Goal: Task Accomplishment & Management: Complete application form

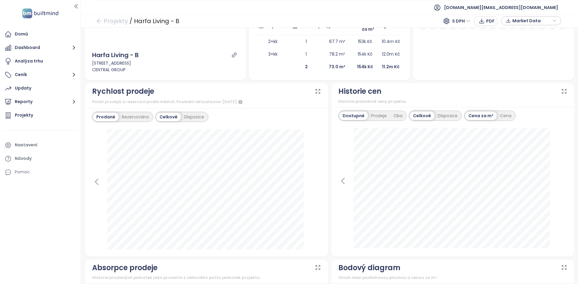
scroll to position [167, 0]
click at [340, 182] on icon at bounding box center [342, 181] width 9 height 9
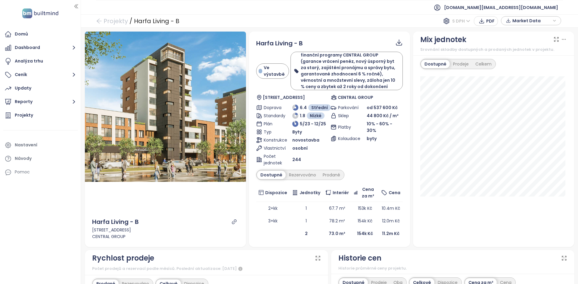
click at [456, 20] on span "S DPH" at bounding box center [461, 21] width 18 height 9
click at [462, 41] on div "Bez DPH" at bounding box center [464, 42] width 17 height 7
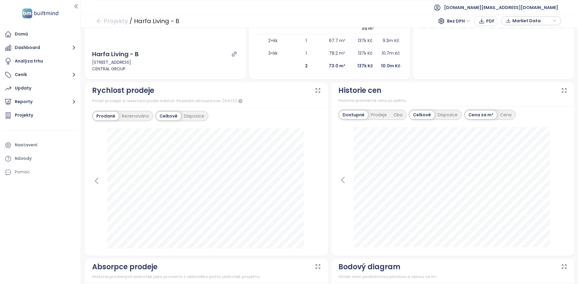
click at [343, 181] on icon at bounding box center [342, 180] width 9 height 9
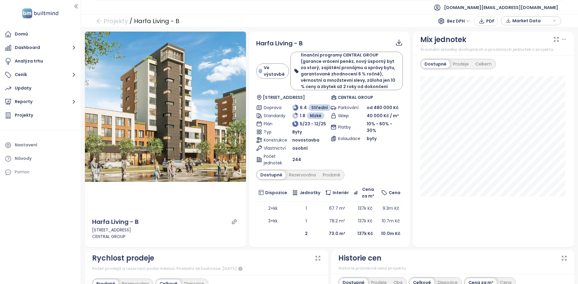
click at [452, 20] on span "Bez DPH" at bounding box center [458, 21] width 23 height 9
click at [454, 35] on div "S DPH" at bounding box center [460, 33] width 18 height 7
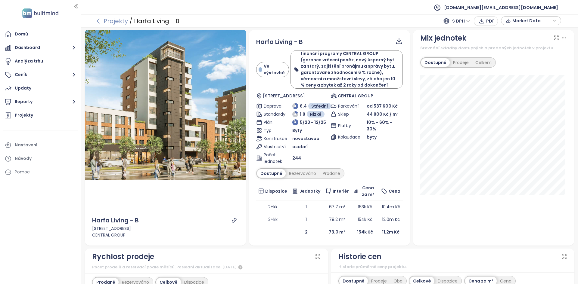
click at [120, 22] on link "Projekty" at bounding box center [112, 21] width 32 height 11
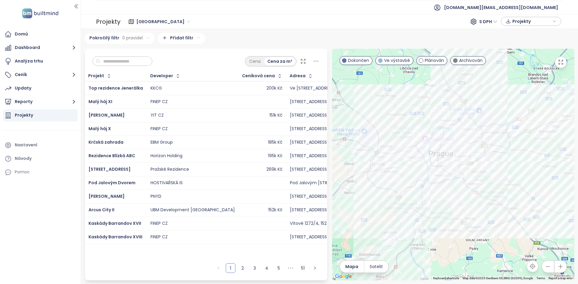
click at [129, 63] on input "text" at bounding box center [124, 61] width 49 height 9
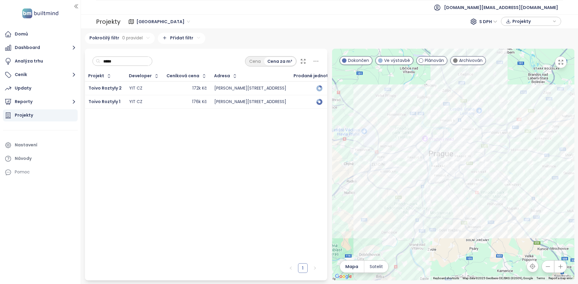
click at [163, 89] on td "172k Kč" at bounding box center [187, 89] width 48 height 14
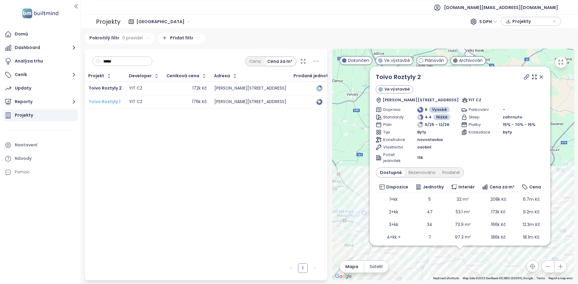
click at [107, 100] on span "Toivo Roztyly 1" at bounding box center [104, 102] width 32 height 6
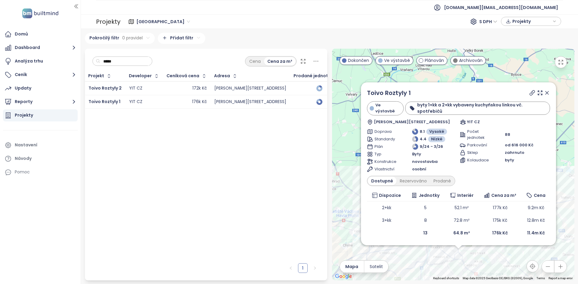
click at [134, 63] on input "*****" at bounding box center [124, 61] width 49 height 9
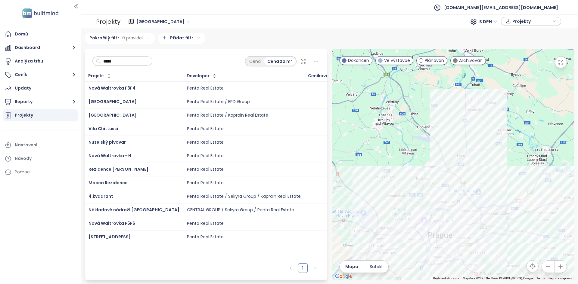
type input "*****"
click at [144, 84] on td "Nová Waltrovka F3F4" at bounding box center [134, 89] width 98 height 14
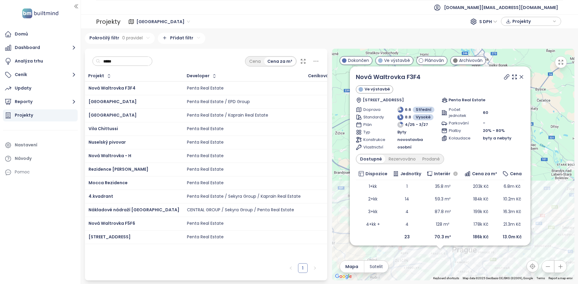
click at [485, 23] on span "S DPH" at bounding box center [488, 21] width 18 height 9
click at [487, 42] on div "Bez DPH" at bounding box center [490, 43] width 17 height 7
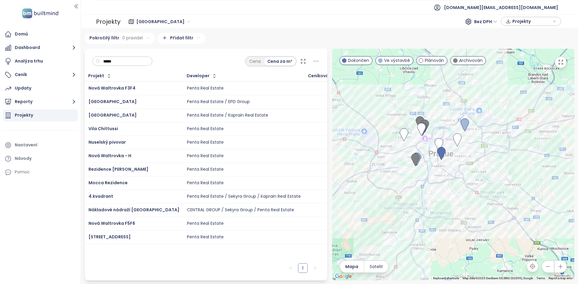
click at [119, 63] on input "*****" at bounding box center [124, 61] width 49 height 9
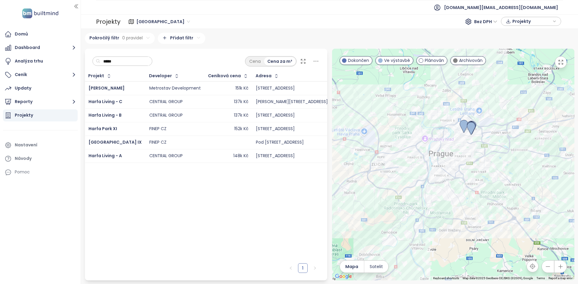
type input "*****"
click at [208, 116] on div "137k Kč" at bounding box center [228, 115] width 40 height 7
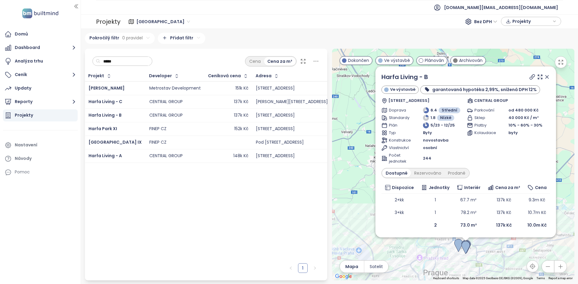
click at [179, 157] on div "CENTRAL GROUP" at bounding box center [174, 156] width 51 height 7
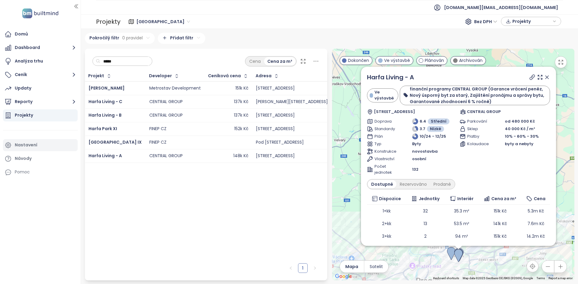
click at [45, 146] on div "Nastavení" at bounding box center [40, 145] width 75 height 12
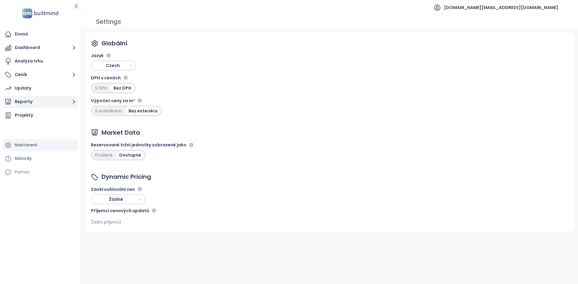
click at [39, 103] on button "Reporty" at bounding box center [40, 102] width 75 height 12
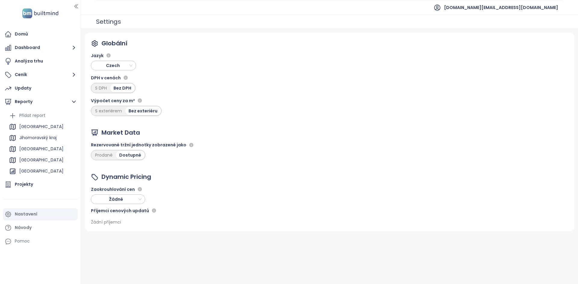
click at [44, 127] on div "[GEOGRAPHIC_DATA]" at bounding box center [42, 127] width 69 height 10
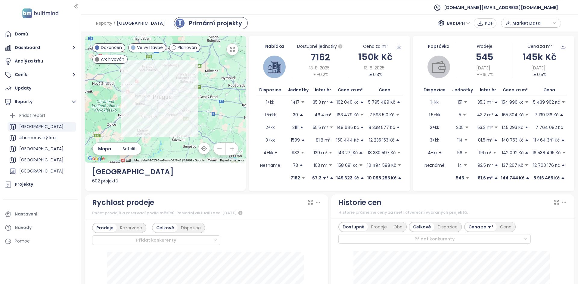
click at [313, 58] on div "7162" at bounding box center [320, 57] width 55 height 14
click at [26, 212] on div "Nastavení" at bounding box center [26, 215] width 23 height 8
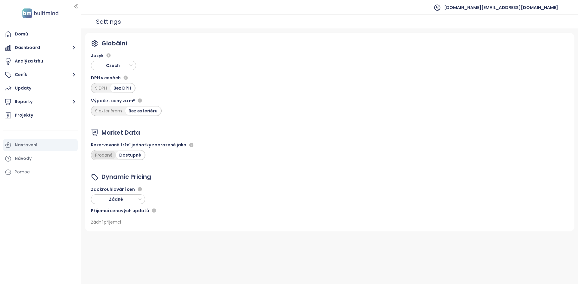
click at [111, 158] on div "Prodané" at bounding box center [104, 155] width 24 height 8
click at [40, 103] on button "Reporty" at bounding box center [40, 102] width 75 height 12
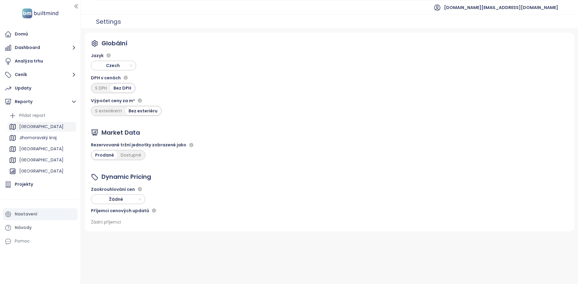
click at [46, 126] on div "[GEOGRAPHIC_DATA]" at bounding box center [42, 127] width 69 height 10
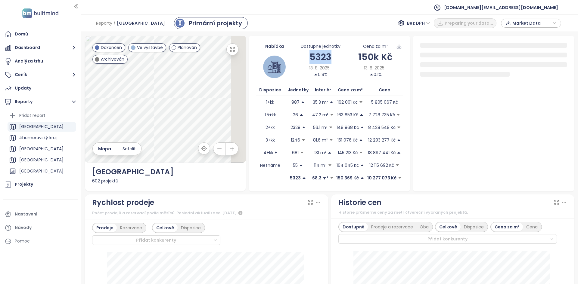
drag, startPoint x: 307, startPoint y: 57, endPoint x: 331, endPoint y: 56, distance: 23.8
click at [331, 56] on div "5323" at bounding box center [320, 57] width 55 height 14
click at [326, 57] on div "5323" at bounding box center [320, 57] width 55 height 14
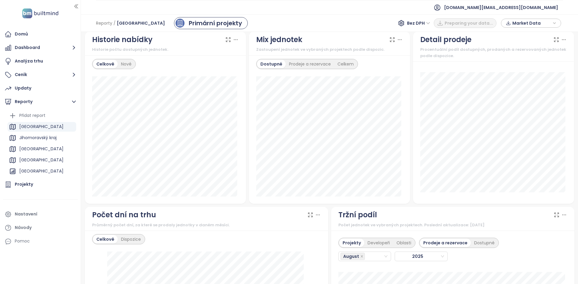
scroll to position [352, 0]
click at [126, 63] on div "Nové" at bounding box center [126, 64] width 17 height 8
click at [104, 65] on div "Celkově" at bounding box center [104, 64] width 23 height 8
click at [233, 42] on icon at bounding box center [236, 39] width 6 height 6
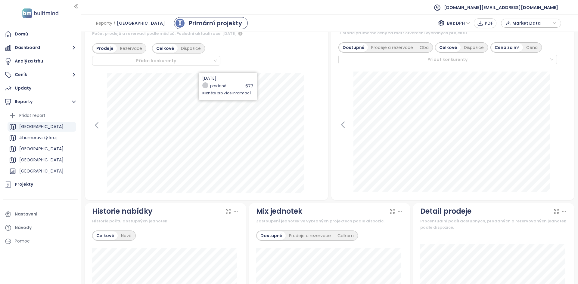
scroll to position [177, 0]
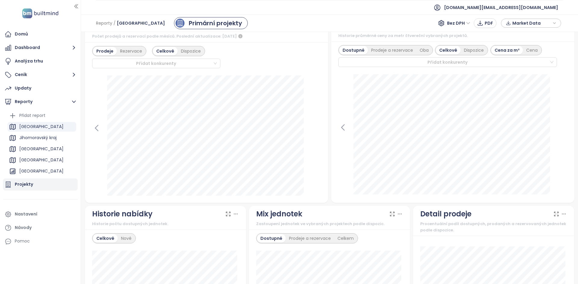
click at [26, 189] on div "Projekty" at bounding box center [40, 185] width 75 height 12
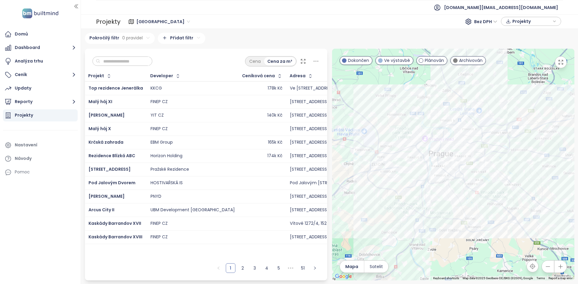
click at [127, 116] on div "SIJA Kamýk" at bounding box center [115, 115] width 54 height 7
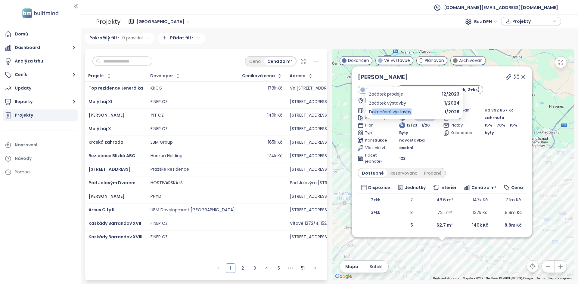
drag, startPoint x: 413, startPoint y: 113, endPoint x: 372, endPoint y: 109, distance: 41.1
click at [370, 111] on div "Dokončení výstavby 1/2026" at bounding box center [414, 112] width 90 height 7
drag, startPoint x: 459, startPoint y: 113, endPoint x: 440, endPoint y: 112, distance: 19.3
click at [440, 112] on div "Dokončení výstavby 1/2026" at bounding box center [414, 112] width 90 height 7
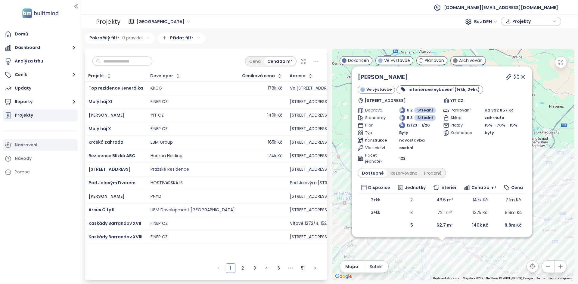
click at [28, 144] on div "Nastavení" at bounding box center [26, 145] width 23 height 8
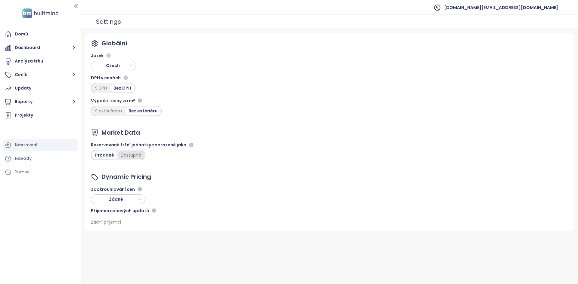
click at [137, 156] on div "Dostupné" at bounding box center [130, 155] width 27 height 8
click at [41, 111] on div "Projekty" at bounding box center [40, 116] width 75 height 12
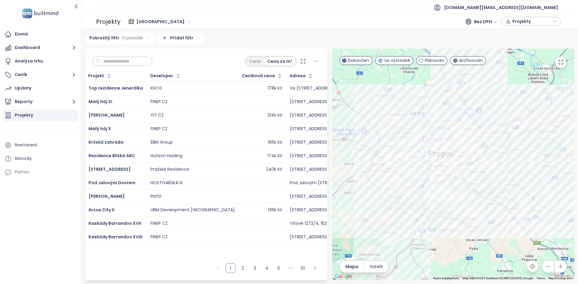
click at [195, 112] on div "YIT CZ" at bounding box center [192, 115] width 84 height 7
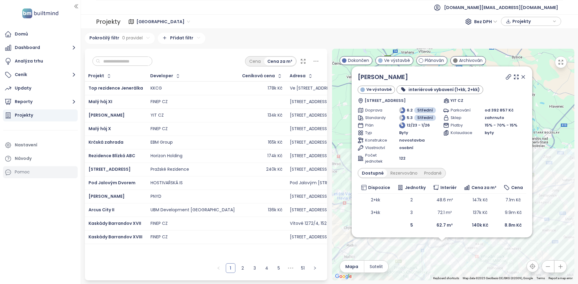
click at [34, 173] on div "Pomoc" at bounding box center [40, 172] width 75 height 12
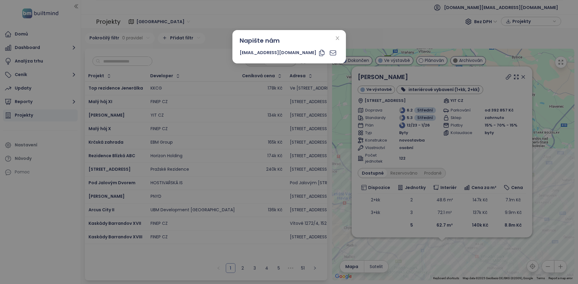
click at [324, 42] on div "Napište nám" at bounding box center [289, 40] width 99 height 9
click at [335, 40] on icon "close" at bounding box center [337, 38] width 5 height 5
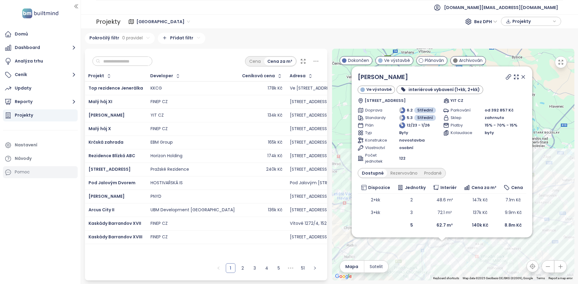
click at [39, 170] on div "Pomoc" at bounding box center [40, 172] width 75 height 12
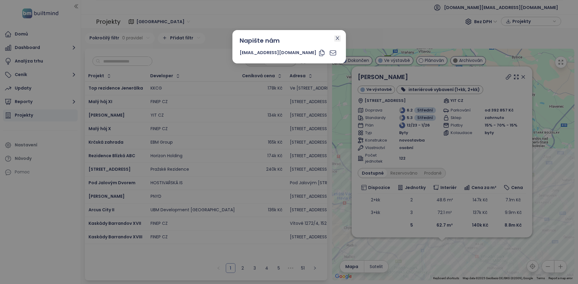
click at [335, 37] on icon "close" at bounding box center [337, 38] width 5 height 5
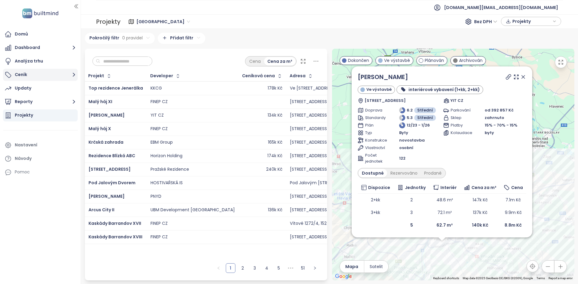
click at [64, 77] on button "Ceník" at bounding box center [40, 75] width 75 height 12
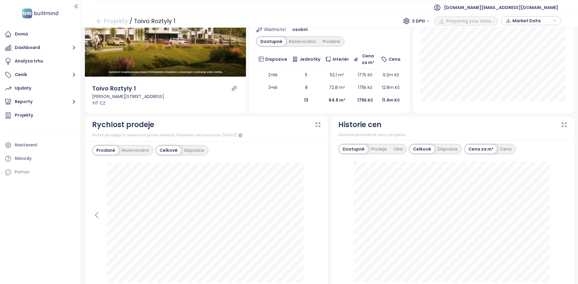
scroll to position [96, 0]
click at [100, 220] on div "[DATE] veřejné prodeje: 7" at bounding box center [206, 222] width 229 height 120
click at [99, 219] on icon at bounding box center [96, 215] width 9 height 9
click at [312, 215] on icon at bounding box center [316, 215] width 9 height 9
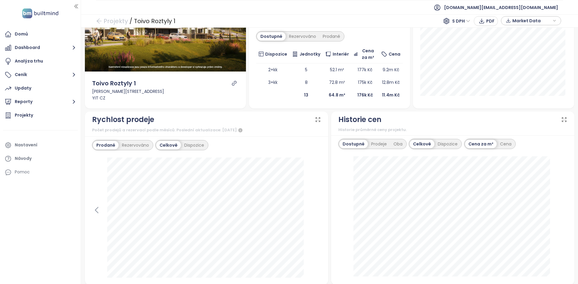
scroll to position [101, 0]
click at [190, 142] on div "Dispozice" at bounding box center [194, 145] width 26 height 8
click at [165, 146] on div "Celkově" at bounding box center [167, 145] width 23 height 8
click at [55, 104] on button "Reporty" at bounding box center [40, 102] width 75 height 12
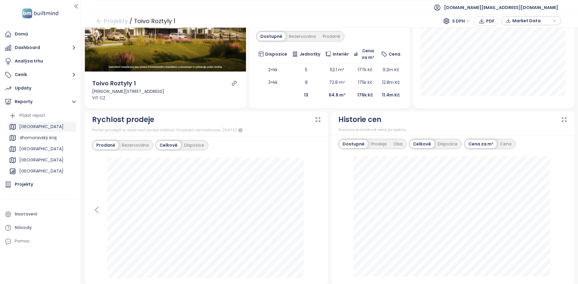
click at [32, 128] on div "[GEOGRAPHIC_DATA]" at bounding box center [42, 127] width 69 height 10
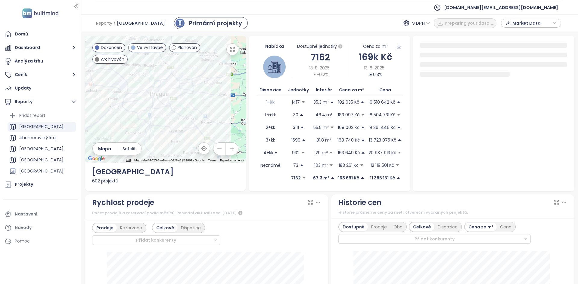
click at [316, 56] on div "7162" at bounding box center [320, 57] width 55 height 14
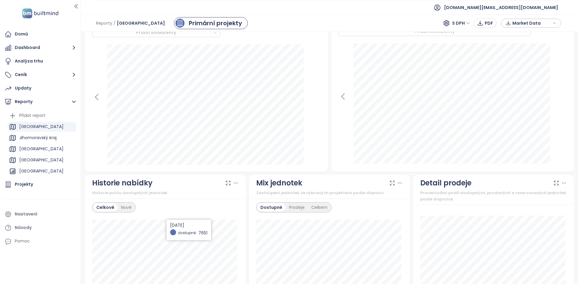
scroll to position [208, 0]
click at [132, 210] on div "Nové" at bounding box center [126, 207] width 17 height 8
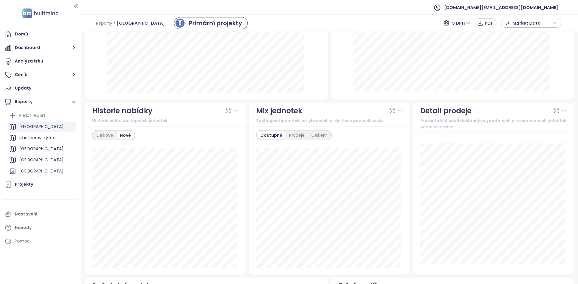
scroll to position [280, 0]
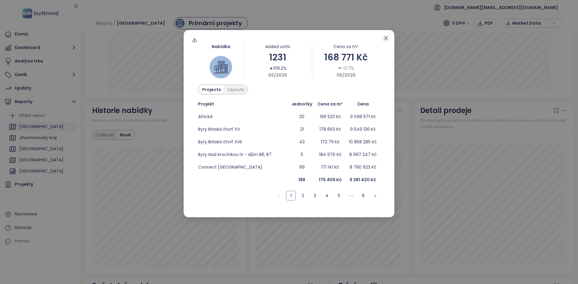
click at [388, 38] on icon "close" at bounding box center [385, 38] width 5 height 5
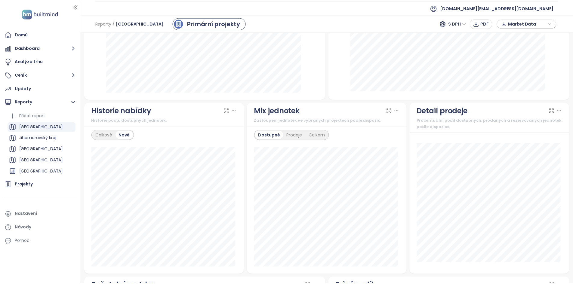
scroll to position [0, 0]
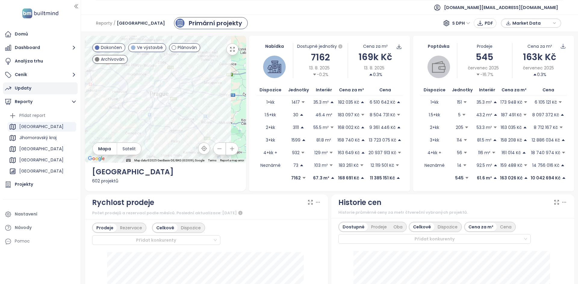
click at [39, 87] on div "Updaty" at bounding box center [40, 88] width 75 height 12
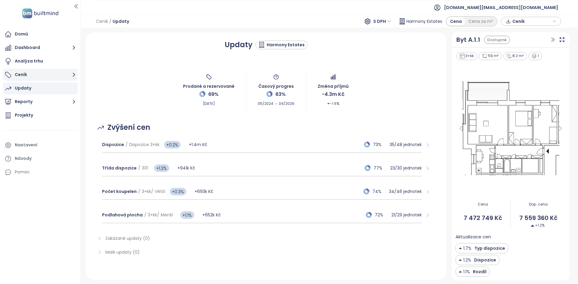
click at [43, 78] on button "Ceník" at bounding box center [40, 75] width 75 height 12
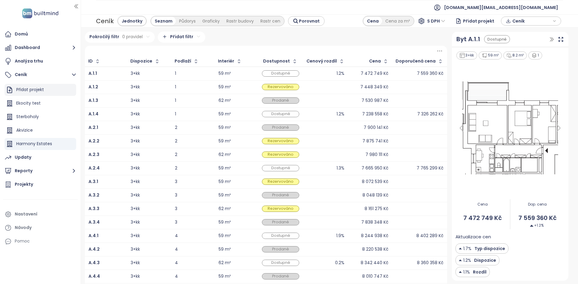
click at [59, 88] on div "Přidat projekt" at bounding box center [41, 90] width 72 height 12
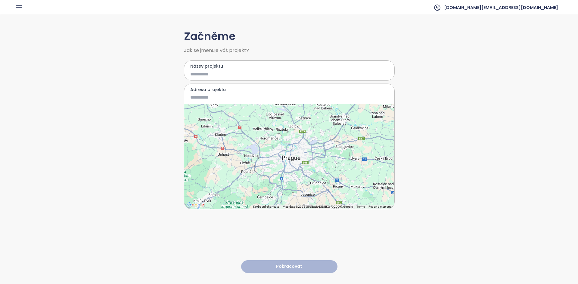
click at [210, 75] on input "Název projektu" at bounding box center [284, 74] width 189 height 8
click at [224, 102] on div "Adresa projektu" at bounding box center [289, 94] width 211 height 20
click at [224, 99] on input "Adresa projektu" at bounding box center [284, 98] width 189 height 8
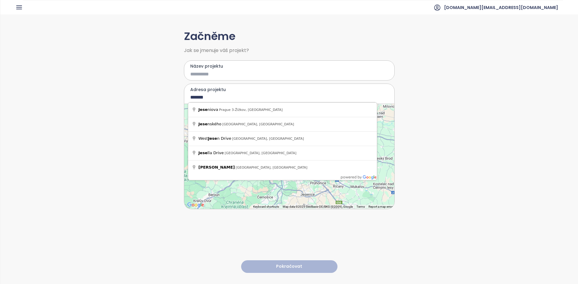
type input "********"
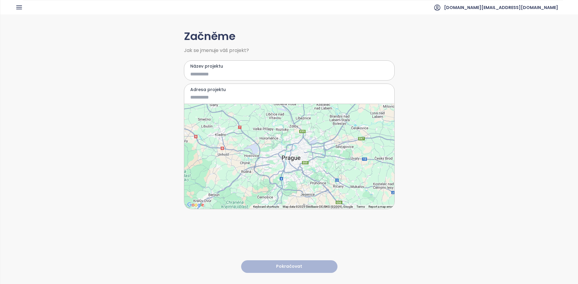
click at [215, 97] on input "Adresa projektu" at bounding box center [284, 98] width 189 height 8
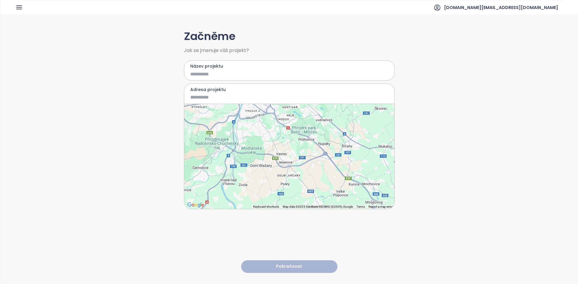
drag, startPoint x: 314, startPoint y: 195, endPoint x: 286, endPoint y: 164, distance: 42.0
click at [286, 164] on div at bounding box center [289, 156] width 210 height 105
click at [284, 164] on div at bounding box center [289, 156] width 210 height 105
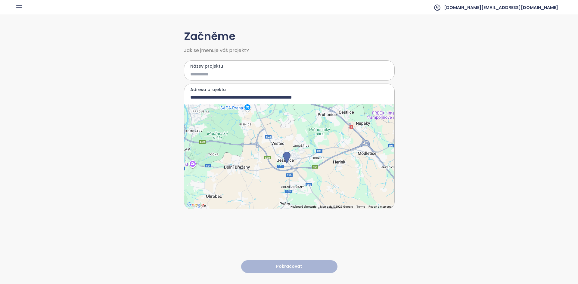
click at [291, 169] on div at bounding box center [289, 156] width 210 height 105
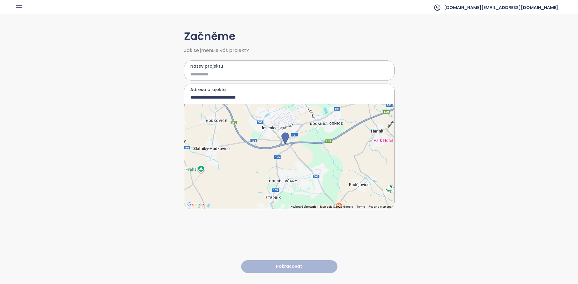
click at [268, 132] on div at bounding box center [289, 156] width 210 height 105
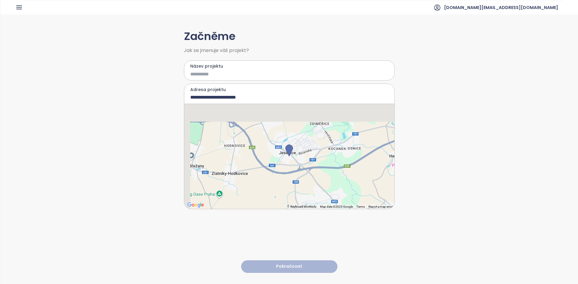
click at [268, 132] on div at bounding box center [289, 156] width 210 height 105
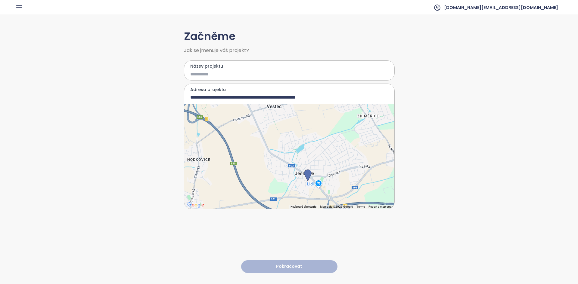
click at [314, 191] on div at bounding box center [289, 156] width 210 height 105
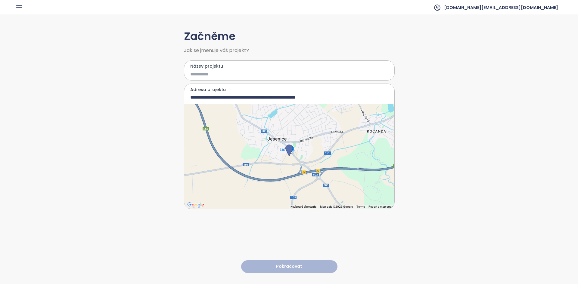
type input "**********"
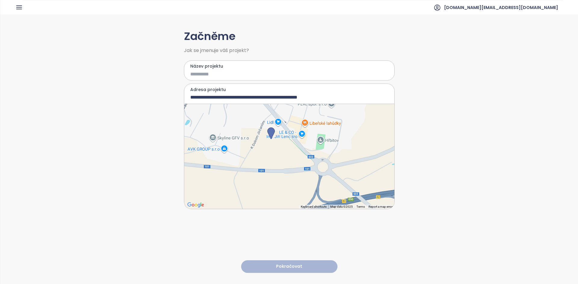
click at [221, 74] on input "Název projektu" at bounding box center [284, 74] width 189 height 8
type input "**********"
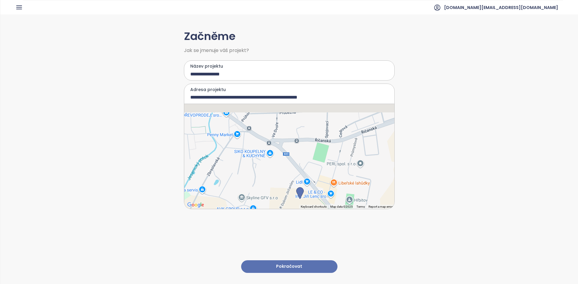
drag, startPoint x: 257, startPoint y: 162, endPoint x: 287, endPoint y: 221, distance: 66.5
click at [287, 221] on div "**********" at bounding box center [289, 148] width 211 height 269
click at [267, 157] on div at bounding box center [289, 156] width 210 height 105
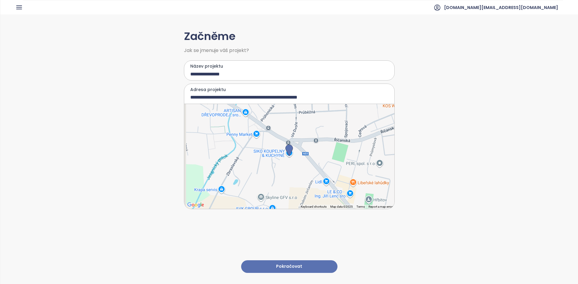
type input "**********"
click at [293, 261] on button "Pokračovat" at bounding box center [289, 267] width 96 height 13
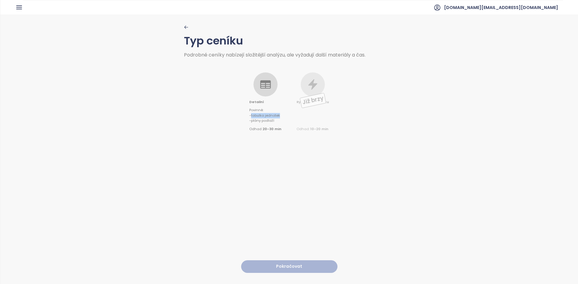
drag, startPoint x: 283, startPoint y: 114, endPoint x: 251, endPoint y: 115, distance: 32.2
click at [251, 115] on div "Detailní Povinné : - tabulka jednotek - plány podlaží Odhad 20-30 min Již brzy …" at bounding box center [289, 94] width 211 height 75
click at [266, 84] on icon at bounding box center [265, 85] width 12 height 12
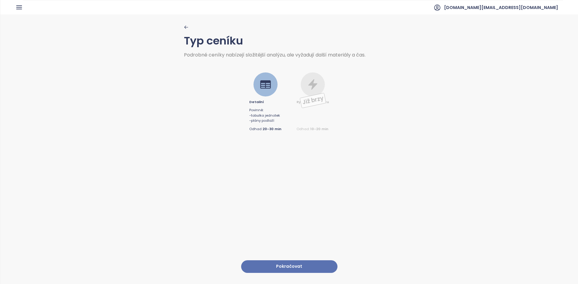
click at [282, 261] on button "Pokračovat" at bounding box center [289, 267] width 96 height 13
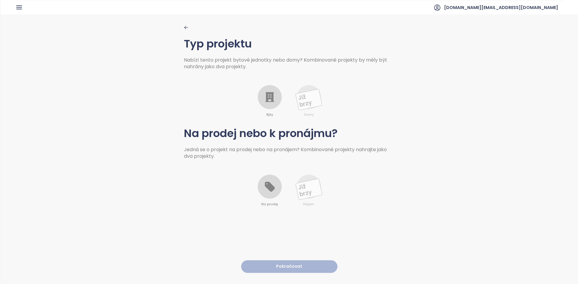
click at [272, 102] on icon at bounding box center [270, 97] width 12 height 12
click at [268, 195] on div at bounding box center [270, 187] width 24 height 24
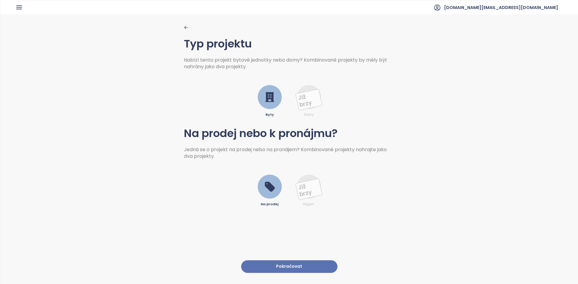
click at [280, 266] on button "Pokračovat" at bounding box center [289, 267] width 96 height 13
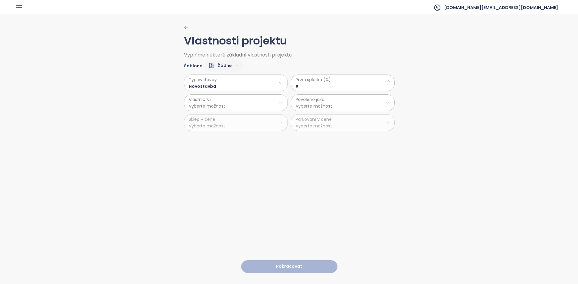
click at [224, 67] on html "Domů Dashboard Analýza trhu Ceník Updaty Reporty Projekty Nastavení Návody Pomo…" at bounding box center [289, 142] width 578 height 284
click at [225, 88] on span "Výchozí" at bounding box center [220, 87] width 23 height 8
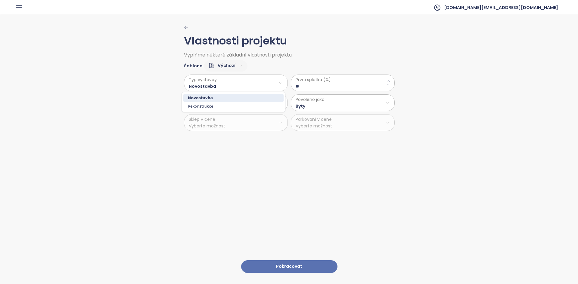
click at [198, 78] on html "Domů Dashboard Analýza trhu Ceník Updaty Reporty Projekty Nastavení Návody Pomo…" at bounding box center [289, 142] width 578 height 284
click at [292, 89] on html "Domů Dashboard Analýza trhu Ceník Updaty Reporty Projekty Nastavení Návody Pomo…" at bounding box center [289, 142] width 578 height 284
click at [298, 86] on \(\%\) "**" at bounding box center [342, 86] width 94 height 7
type \(\%\) "**"
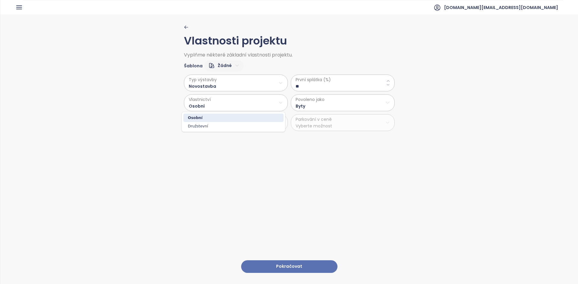
click at [221, 109] on html "Domů Dashboard Analýza trhu Ceník Updaty Reporty Projekty Nastavení Návody Pomo…" at bounding box center [289, 142] width 578 height 284
click at [316, 107] on html "Domů Dashboard Analýza trhu Ceník Updaty Reporty Projekty Nastavení Návody Pomo…" at bounding box center [289, 142] width 578 height 284
click at [308, 118] on span "Byty" at bounding box center [340, 118] width 100 height 8
click at [281, 261] on button "Pokračovat" at bounding box center [289, 267] width 96 height 13
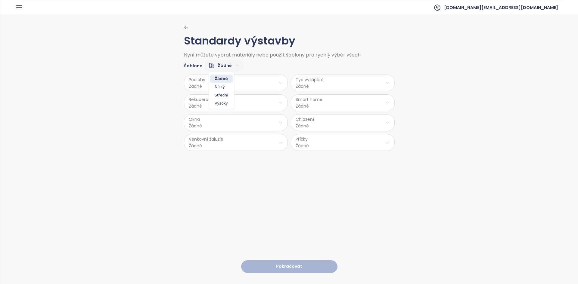
click at [225, 64] on html "Domů Dashboard Analýza trhu Ceník Updaty Reporty Projekty Nastavení Návody Pomo…" at bounding box center [289, 142] width 578 height 284
click at [222, 99] on span "Střední" at bounding box center [221, 95] width 23 height 8
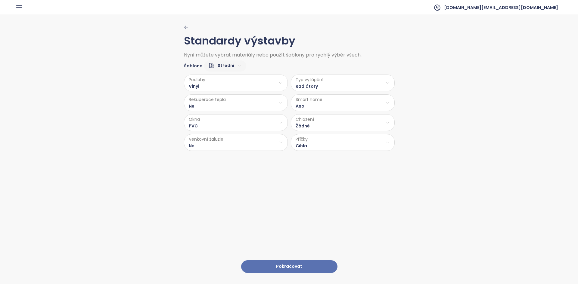
click at [220, 144] on html "Domů Dashboard Analýza trhu Ceník Updaty Reporty Projekty Nastavení Návody Pomo…" at bounding box center [289, 142] width 578 height 284
click at [237, 165] on span "Příprava" at bounding box center [234, 166] width 25 height 8
click at [288, 264] on button "Pokračovat" at bounding box center [289, 267] width 96 height 13
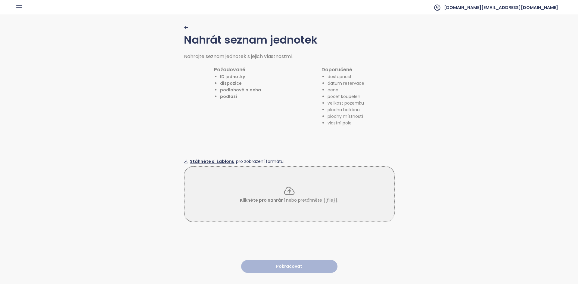
click at [207, 158] on span "Stáhněte si šablonu" at bounding box center [212, 161] width 45 height 7
drag, startPoint x: 224, startPoint y: 149, endPoint x: 369, endPoint y: 199, distance: 153.7
click at [369, 199] on div "Nahrát seznam jednotek Nahrajte seznam jednotek s jejich vlastnostmi. Požadovan…" at bounding box center [289, 148] width 211 height 269
click at [212, 195] on div "Klikněte pro nahrání nebo přetáhněte {{file}}." at bounding box center [288, 194] width 209 height 19
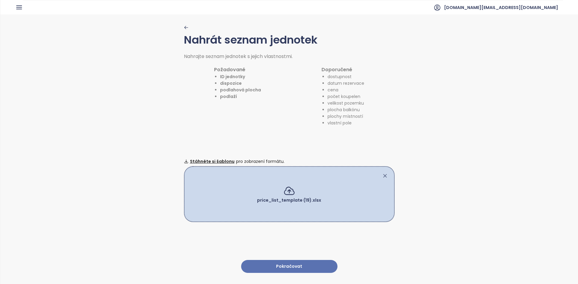
click at [284, 260] on button "Pokračovat" at bounding box center [289, 266] width 96 height 13
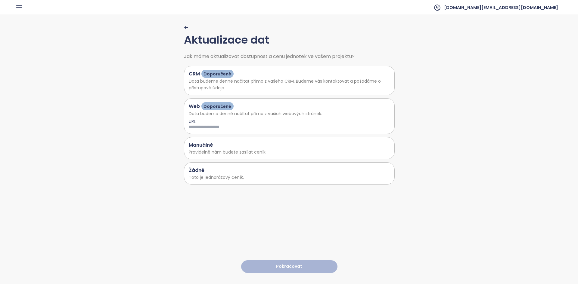
click at [220, 175] on p "Toto je jednorázový ceník." at bounding box center [289, 177] width 201 height 7
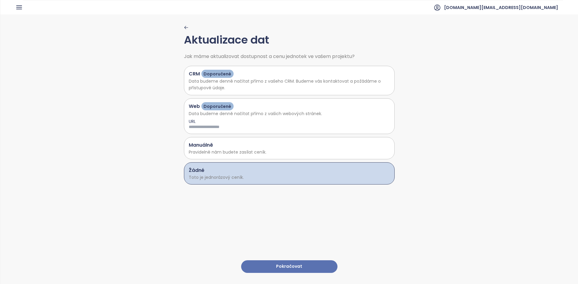
drag, startPoint x: 201, startPoint y: 37, endPoint x: 311, endPoint y: 30, distance: 110.3
click at [311, 30] on div "Aktualizace dat Jak máme aktualizovat dostupnost a cenu jednotek ve vašem proje…" at bounding box center [288, 148] width 577 height 269
click at [289, 263] on button "Pokračovat" at bounding box center [289, 267] width 96 height 13
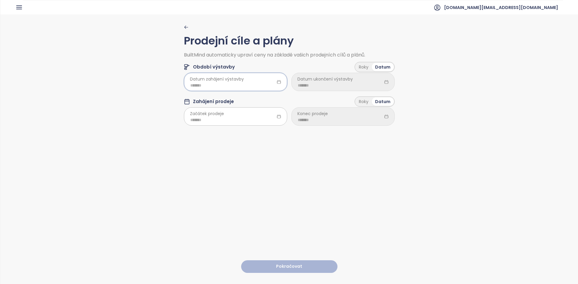
click at [229, 84] on input at bounding box center [235, 85] width 91 height 7
type input "*******"
click at [261, 100] on span "button" at bounding box center [262, 98] width 3 height 3
type input "*******"
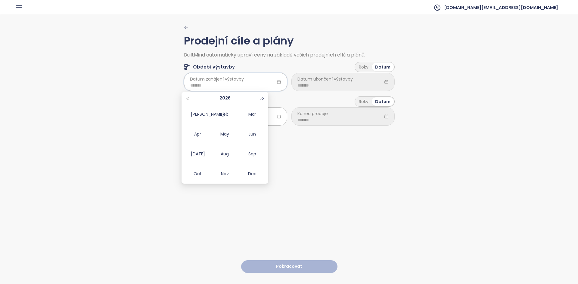
click at [261, 100] on button "button" at bounding box center [262, 98] width 7 height 12
click at [249, 139] on td "Jun" at bounding box center [251, 134] width 27 height 20
type input "*******"
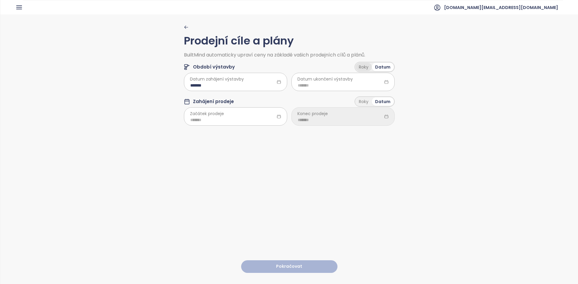
click at [361, 63] on div "Roky" at bounding box center [363, 67] width 16 height 8
click at [365, 68] on div "Roky" at bounding box center [363, 67] width 16 height 8
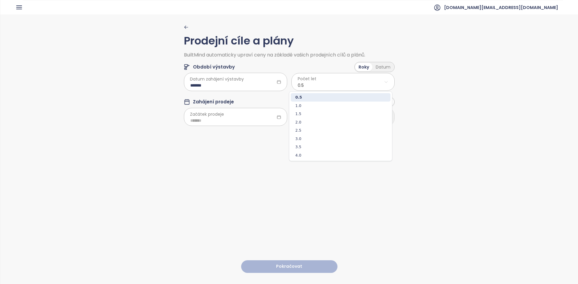
click at [346, 80] on html "Domů Dashboard Analýza trhu Ceník Updaty Reporty Projekty Nastavení Návody Pomo…" at bounding box center [289, 142] width 578 height 284
click at [329, 124] on span "2.0" at bounding box center [341, 122] width 100 height 8
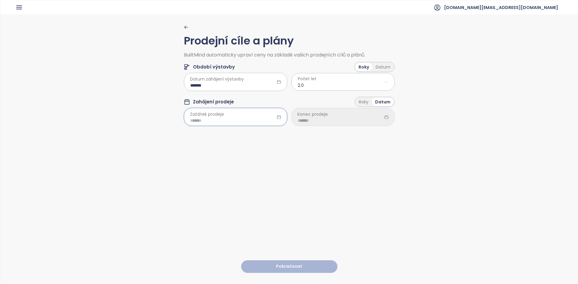
click at [211, 118] on input at bounding box center [235, 120] width 91 height 7
type input "*******"
click at [261, 133] on span "button" at bounding box center [262, 133] width 3 height 3
click at [226, 150] on div "Feb" at bounding box center [225, 149] width 18 height 7
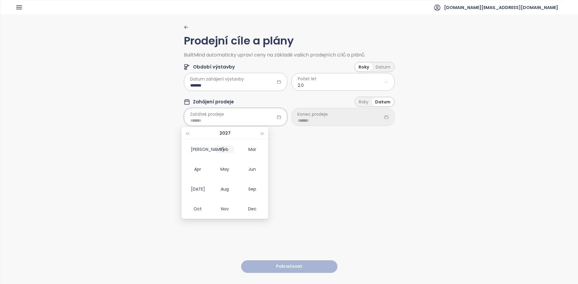
type input "*******"
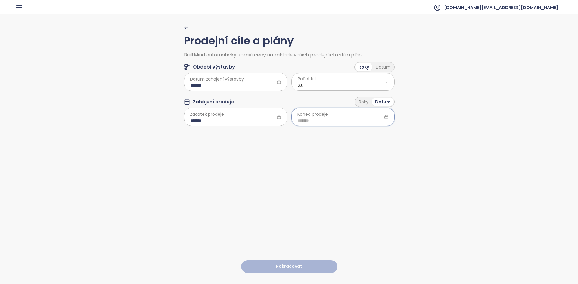
click at [342, 123] on input at bounding box center [343, 120] width 91 height 7
click at [362, 105] on div "Roky" at bounding box center [363, 102] width 16 height 8
click at [308, 117] on html "Domů Dashboard Analýza trhu Ceník Updaty Reporty Projekty Nastavení Návody Pomo…" at bounding box center [289, 142] width 578 height 284
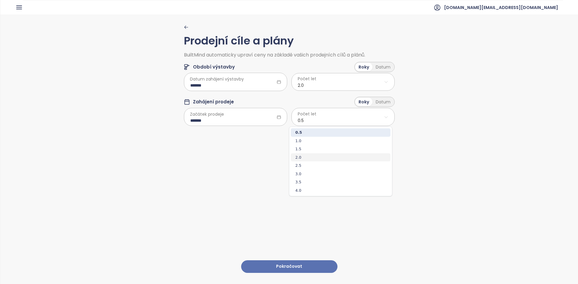
click at [301, 159] on span "2.0" at bounding box center [341, 157] width 100 height 8
click at [358, 118] on html "Domů Dashboard Analýza trhu Ceník Updaty Reporty Projekty Nastavení Návody Pomo…" at bounding box center [289, 142] width 578 height 284
click at [315, 165] on span "2.5" at bounding box center [341, 166] width 100 height 8
drag, startPoint x: 385, startPoint y: 104, endPoint x: 381, endPoint y: 104, distance: 3.6
click at [384, 104] on div "Datum" at bounding box center [382, 102] width 21 height 8
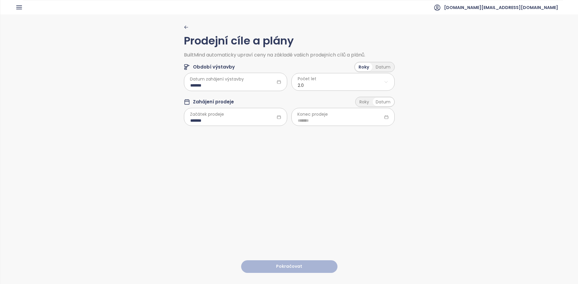
click at [362, 101] on div "Roky" at bounding box center [364, 102] width 16 height 8
click at [275, 261] on button "Pokračovat" at bounding box center [289, 267] width 96 height 13
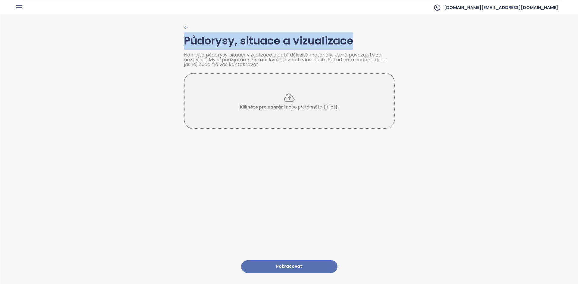
drag, startPoint x: 192, startPoint y: 40, endPoint x: 352, endPoint y: 43, distance: 159.8
click at [352, 43] on h1 "Půdorysy, situace a vizualizace" at bounding box center [289, 40] width 211 height 17
click at [263, 266] on button "Pokračovat" at bounding box center [289, 267] width 96 height 13
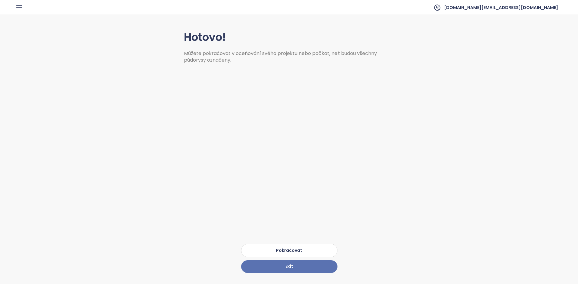
click at [271, 245] on button "Pokračovat" at bounding box center [289, 251] width 96 height 14
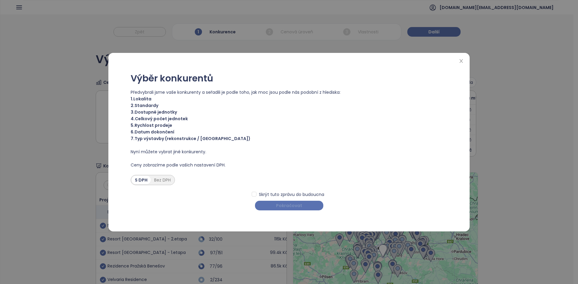
click at [275, 204] on button "Pokračovat" at bounding box center [289, 206] width 68 height 10
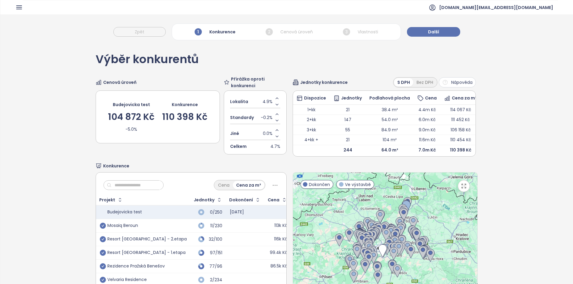
click at [319, 264] on div at bounding box center [385, 248] width 184 height 150
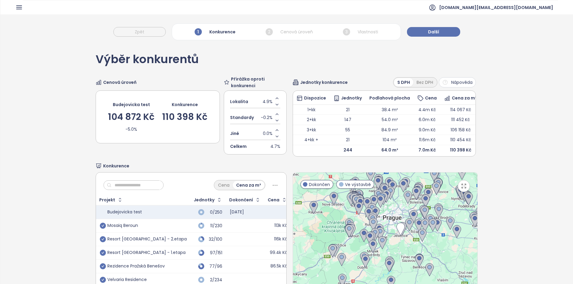
drag, startPoint x: 362, startPoint y: 267, endPoint x: 319, endPoint y: 246, distance: 47.9
click at [319, 246] on div at bounding box center [385, 248] width 184 height 150
click at [395, 252] on div at bounding box center [385, 248] width 184 height 150
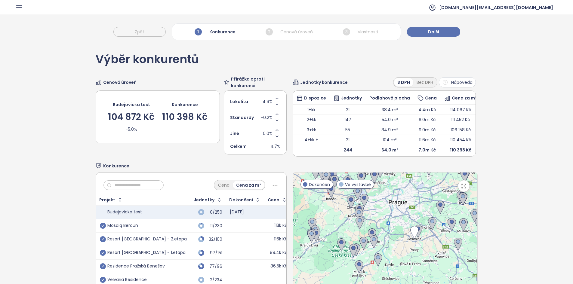
drag, startPoint x: 390, startPoint y: 247, endPoint x: 403, endPoint y: 262, distance: 20.0
click at [403, 262] on div at bounding box center [385, 248] width 184 height 150
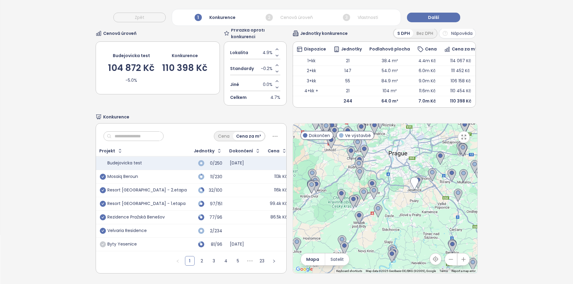
scroll to position [58, 0]
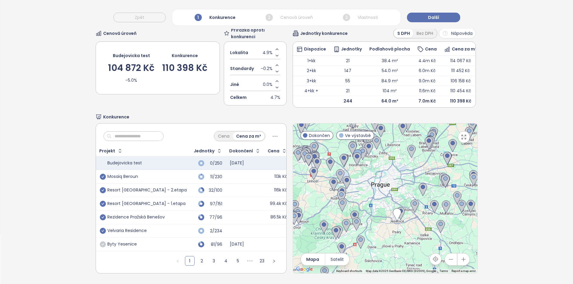
drag, startPoint x: 425, startPoint y: 209, endPoint x: 407, endPoint y: 241, distance: 36.9
click at [407, 241] on div at bounding box center [385, 199] width 184 height 150
click at [397, 207] on img at bounding box center [401, 213] width 8 height 13
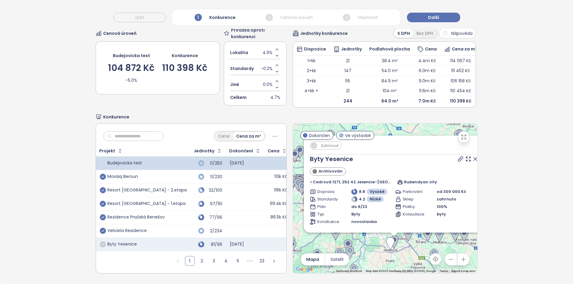
drag, startPoint x: 349, startPoint y: 225, endPoint x: 360, endPoint y: 272, distance: 47.8
click at [360, 272] on div "Výběr konkurentů Cenová úroveň Budejovicka test 104 872 Kč -5.0% Konkurence 110…" at bounding box center [287, 139] width 382 height 290
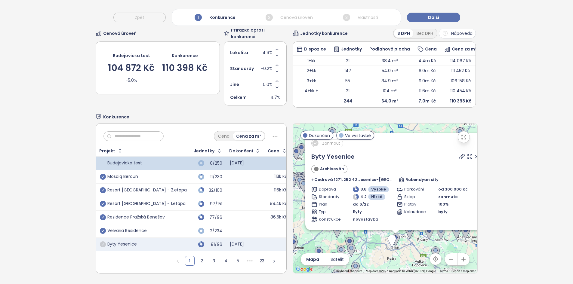
click at [475, 155] on icon at bounding box center [476, 156] width 3 height 3
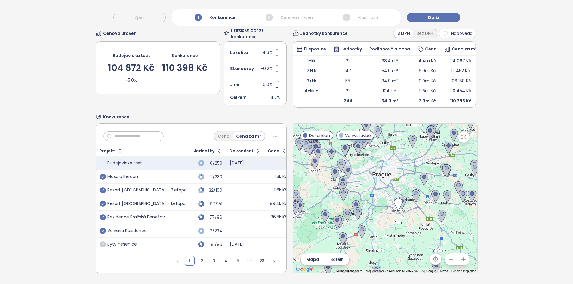
drag, startPoint x: 361, startPoint y: 230, endPoint x: 390, endPoint y: 176, distance: 61.4
click at [390, 176] on div at bounding box center [385, 199] width 184 height 150
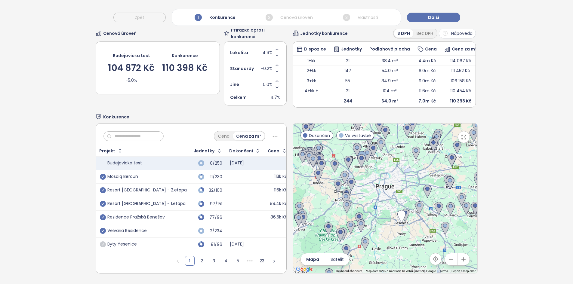
drag, startPoint x: 376, startPoint y: 196, endPoint x: 379, endPoint y: 211, distance: 15.3
click at [379, 211] on div at bounding box center [385, 199] width 184 height 150
click at [467, 31] on span "Nápověda" at bounding box center [461, 33] width 21 height 7
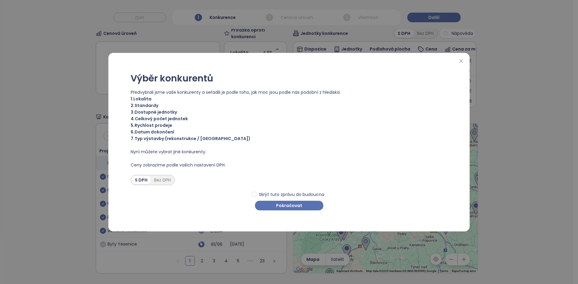
click at [140, 93] on span "Předvybrali jsme vaše konkurenty a seřadili je podle toho, jak moc jsou podle n…" at bounding box center [289, 92] width 317 height 7
click at [141, 99] on span "1. Lokalita" at bounding box center [289, 99] width 317 height 7
click at [147, 105] on span "2. Standardy" at bounding box center [289, 105] width 317 height 7
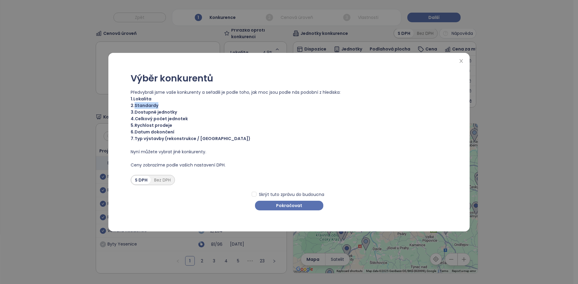
click at [147, 105] on span "2. Standardy" at bounding box center [289, 105] width 317 height 7
click at [145, 108] on span "2. Standardy" at bounding box center [289, 105] width 317 height 7
click at [158, 124] on span "5. Rychlost prodeje" at bounding box center [289, 125] width 317 height 7
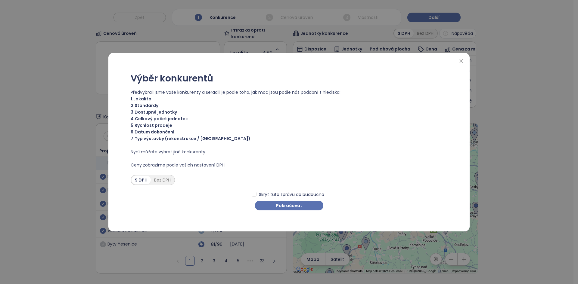
click at [173, 130] on span "6. Datum dokončení" at bounding box center [289, 132] width 317 height 7
click at [170, 137] on span "7. Typ výstavby (rekonstrukce / [GEOGRAPHIC_DATA])" at bounding box center [289, 138] width 317 height 7
click at [170, 138] on span "7. Typ výstavby (rekonstrukce / [GEOGRAPHIC_DATA])" at bounding box center [289, 138] width 317 height 7
click at [280, 205] on span "Pokračovat" at bounding box center [289, 205] width 26 height 7
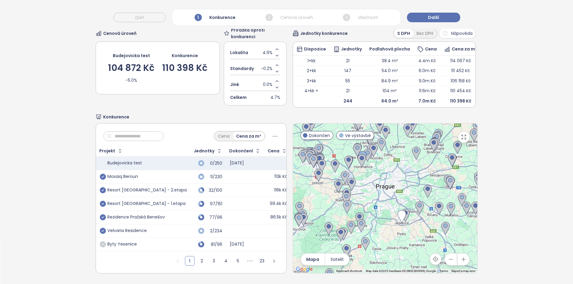
click at [151, 134] on input "text" at bounding box center [136, 136] width 49 height 9
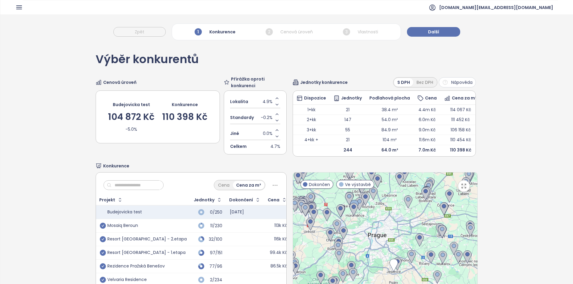
drag, startPoint x: 410, startPoint y: 251, endPoint x: 376, endPoint y: 243, distance: 34.1
click at [376, 243] on div at bounding box center [385, 248] width 184 height 150
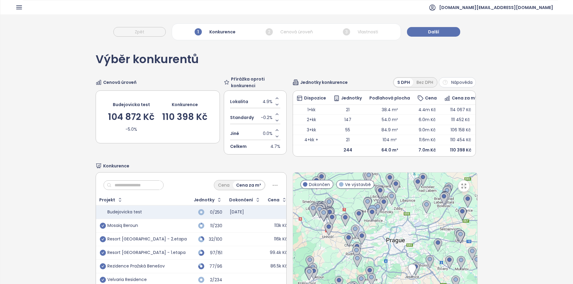
drag, startPoint x: 399, startPoint y: 255, endPoint x: 392, endPoint y: 253, distance: 7.5
click at [391, 253] on div at bounding box center [385, 248] width 184 height 150
click at [435, 29] on span "Další" at bounding box center [433, 32] width 11 height 7
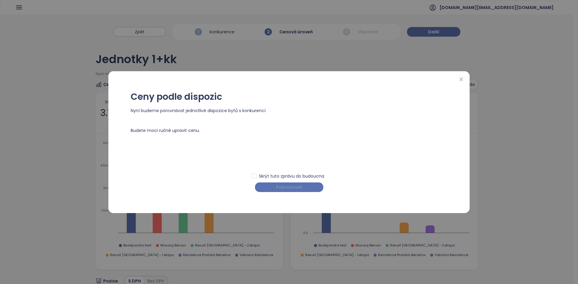
click at [298, 190] on span "Pokračovat" at bounding box center [289, 187] width 26 height 7
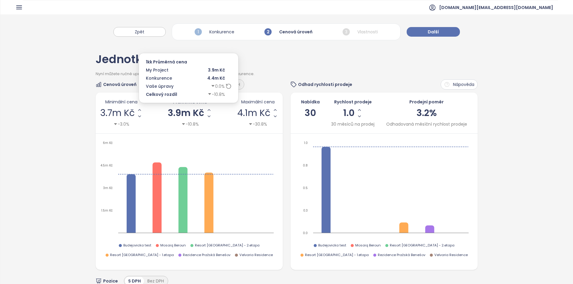
click at [215, 79] on div "4.4m Kč" at bounding box center [211, 78] width 42 height 7
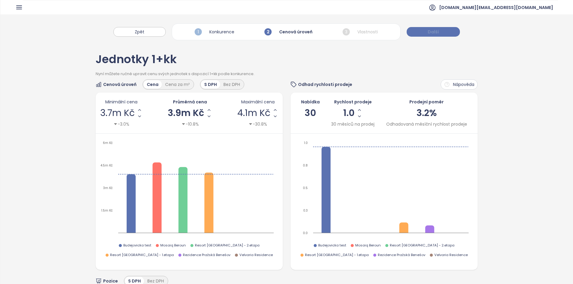
click at [418, 33] on button "Další" at bounding box center [433, 32] width 53 height 10
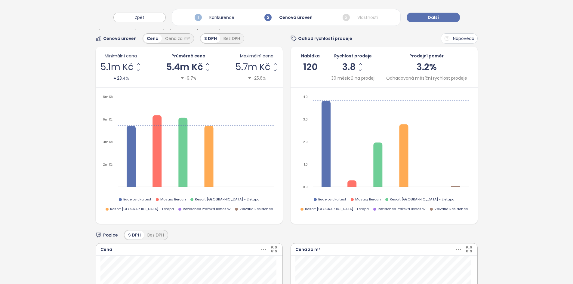
scroll to position [38, 0]
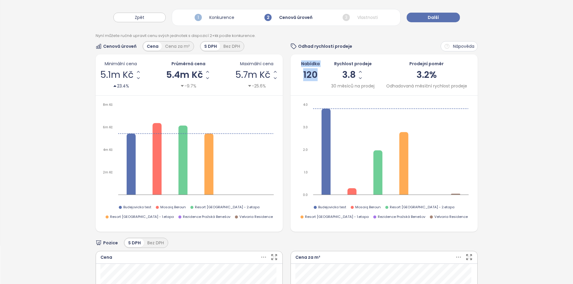
drag, startPoint x: 315, startPoint y: 81, endPoint x: 297, endPoint y: 66, distance: 23.5
click at [297, 66] on div "Nabídka 120 Rychlost prodeje 3.8 30 měsíců na prodej Prodejní poměr 3.2% Odhado…" at bounding box center [384, 74] width 178 height 29
click at [297, 91] on div "Nabídka 120 Rychlost prodeje 3.8 30 měsíců na prodej Prodejní poměr 3.2% Odhado…" at bounding box center [384, 74] width 187 height 41
click at [288, 186] on div "Cenová úroveň Cena Cena za m² S DPH Bez DPH Minimální cena 5.1m Kč 23.4% Průměr…" at bounding box center [287, 136] width 382 height 191
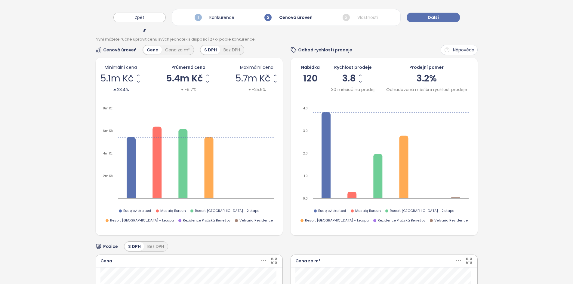
scroll to position [32, 0]
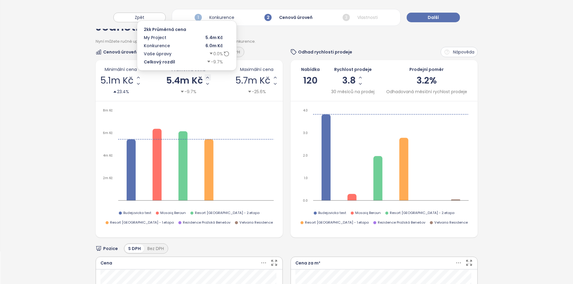
click at [206, 79] on icon "Increase AVG Price" at bounding box center [207, 77] width 5 height 5
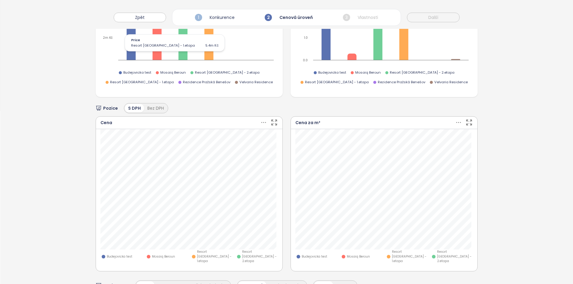
scroll to position [191, 0]
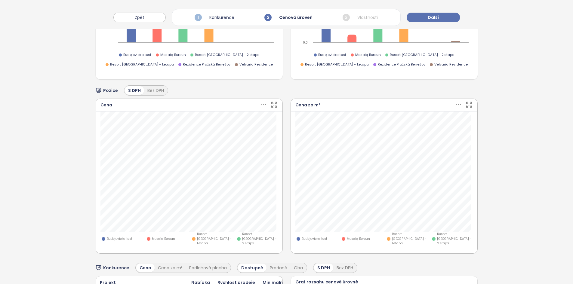
click at [205, 235] on span "Resort [GEOGRAPHIC_DATA] - 1.etapa" at bounding box center [215, 239] width 36 height 14
click at [261, 105] on icon at bounding box center [264, 105] width 8 height 8
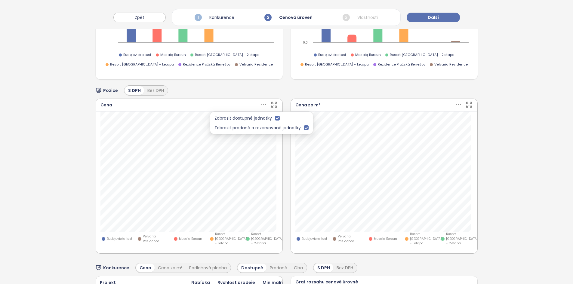
click at [271, 106] on icon "button" at bounding box center [274, 105] width 8 height 8
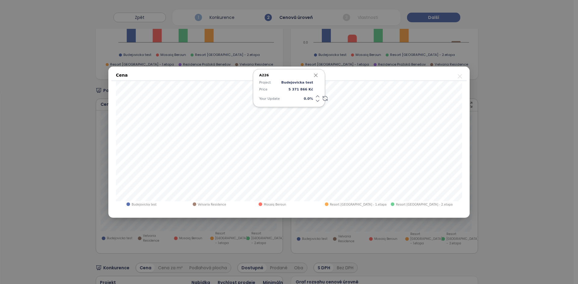
drag, startPoint x: 310, startPoint y: 95, endPoint x: 301, endPoint y: 101, distance: 10.6
click at [301, 101] on div "Project Budejovicka test Price 5 371 866 Kč Your Update 0.0 %" at bounding box center [289, 92] width 60 height 24
click at [299, 99] on span "0.0 %" at bounding box center [297, 98] width 32 height 5
click at [300, 99] on input "***" at bounding box center [296, 98] width 30 height 5
type input "*"
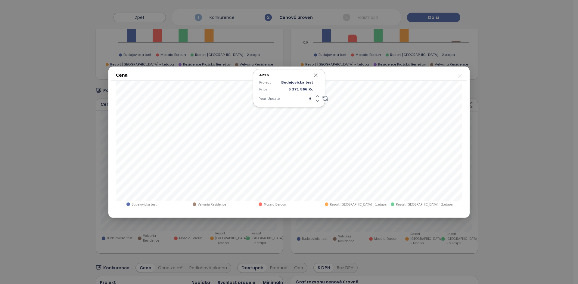
click at [282, 95] on div "Project Budejovicka test Price 5 371 866 Kč Your Update *" at bounding box center [289, 92] width 60 height 24
click at [316, 74] on icon "button" at bounding box center [316, 75] width 6 height 6
click at [462, 76] on icon "close" at bounding box center [460, 77] width 8 height 8
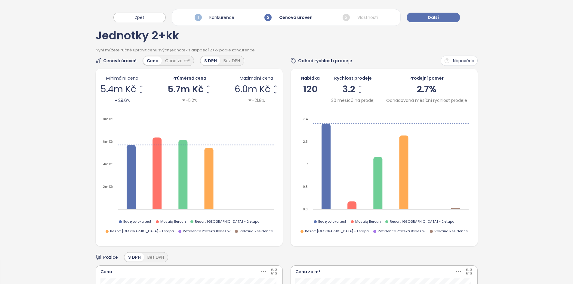
scroll to position [15, 0]
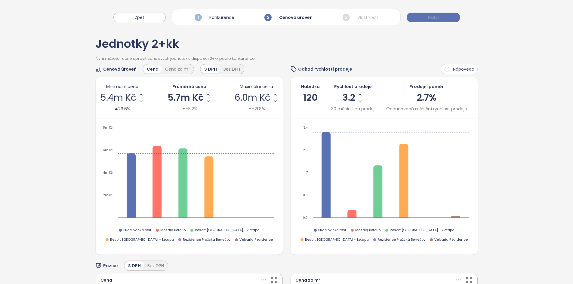
click at [416, 16] on button "Další" at bounding box center [433, 18] width 53 height 10
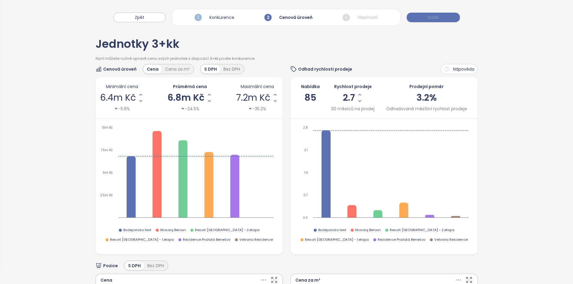
scroll to position [0, 0]
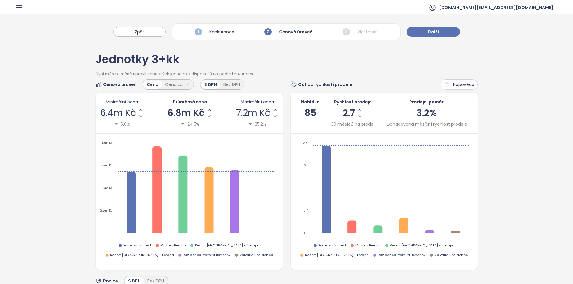
click at [436, 37] on div "Zpět 1 Konkurence 2 Cenová úroveň 3 Vlastnosti Další" at bounding box center [286, 28] width 573 height 29
click at [429, 30] on span "Další" at bounding box center [433, 32] width 11 height 7
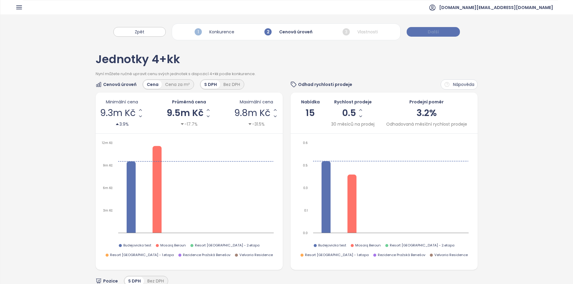
click at [429, 30] on span "Další" at bounding box center [433, 32] width 11 height 7
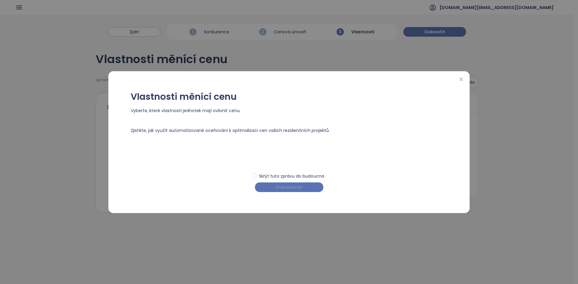
click at [285, 188] on span "Pokračovat" at bounding box center [289, 187] width 26 height 7
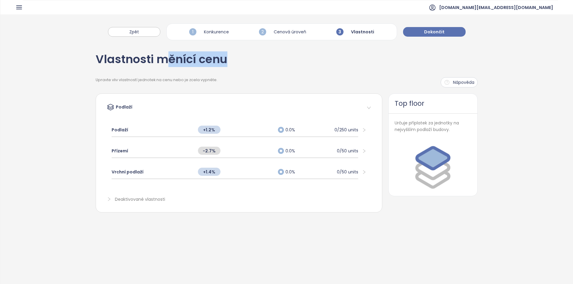
drag, startPoint x: 230, startPoint y: 60, endPoint x: 136, endPoint y: 60, distance: 94.5
click at [141, 58] on div "Vlastnosti měnící cenu Upravte vliv vlastností jednotek na cenu nebo je zcela v…" at bounding box center [287, 133] width 382 height 180
click at [208, 170] on span "+1.4%" at bounding box center [209, 172] width 23 height 8
click at [208, 170] on input "***" at bounding box center [209, 172] width 23 height 7
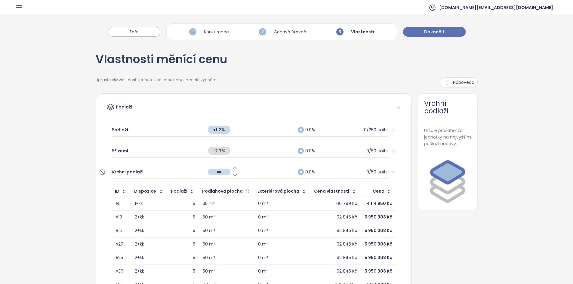
type input "*"
click at [51, 176] on div "Vlastnosti měnící cenu Upravte vliv vlastností jednotek na cenu nebo je zcela v…" at bounding box center [286, 213] width 573 height 340
click at [433, 30] on span "Dokončit" at bounding box center [434, 32] width 20 height 7
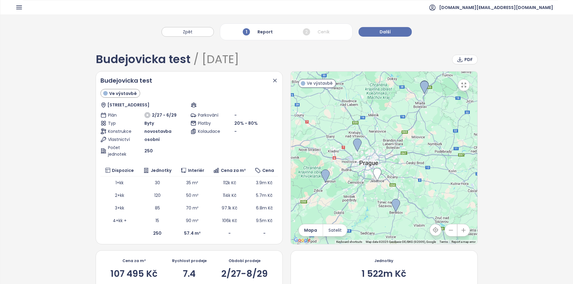
drag, startPoint x: 392, startPoint y: 149, endPoint x: 391, endPoint y: 140, distance: 9.1
click at [391, 140] on div at bounding box center [384, 158] width 187 height 173
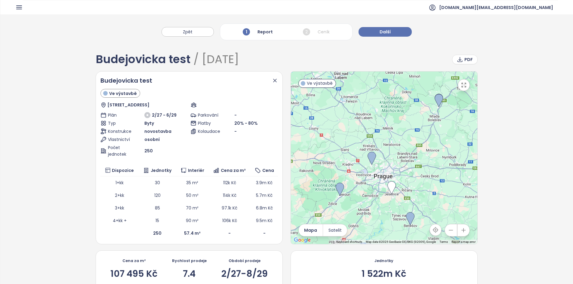
drag, startPoint x: 405, startPoint y: 148, endPoint x: 420, endPoint y: 132, distance: 21.3
click at [420, 132] on div at bounding box center [384, 158] width 187 height 173
click at [152, 237] on td "250" at bounding box center [158, 233] width 38 height 13
click at [158, 233] on b "250" at bounding box center [157, 233] width 8 height 6
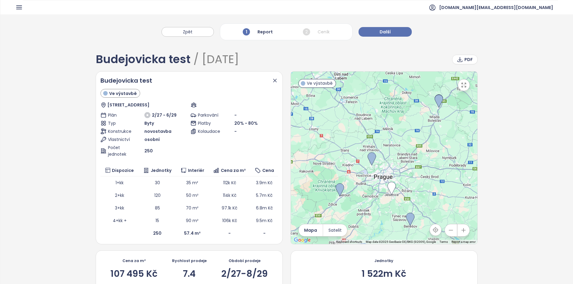
click at [158, 233] on b "250" at bounding box center [157, 233] width 8 height 6
click at [395, 30] on button "Další" at bounding box center [385, 32] width 53 height 10
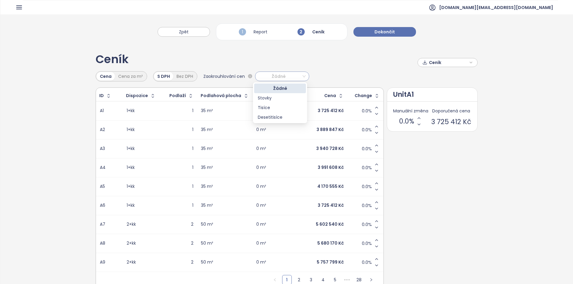
click at [277, 76] on span "Žádné" at bounding box center [281, 76] width 48 height 9
click at [282, 116] on div "Desetitisíce" at bounding box center [280, 117] width 45 height 7
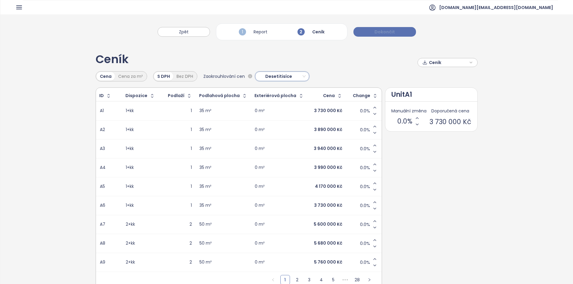
click at [370, 30] on button "Dokončit" at bounding box center [385, 32] width 63 height 10
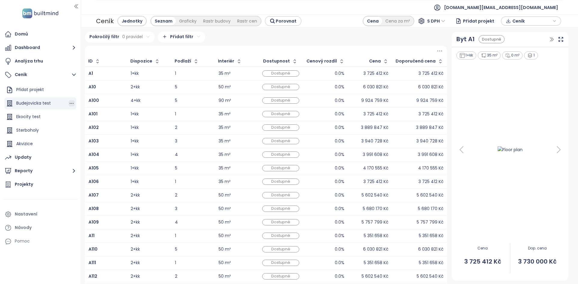
click at [69, 104] on icon "button" at bounding box center [72, 103] width 6 height 6
click at [93, 112] on button "Upravit" at bounding box center [93, 114] width 36 height 8
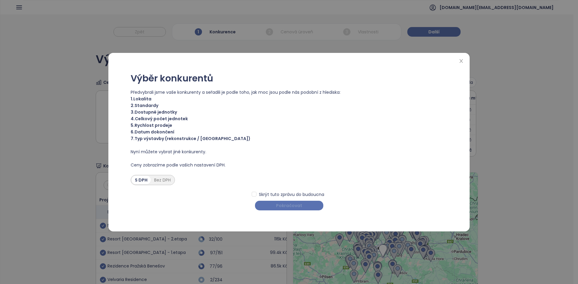
click at [279, 203] on span "Pokračovat" at bounding box center [289, 205] width 26 height 7
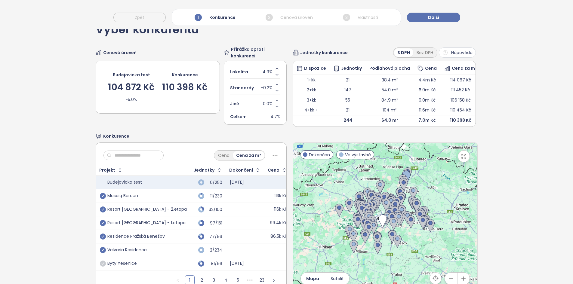
scroll to position [30, 0]
click at [382, 208] on img at bounding box center [386, 204] width 8 height 13
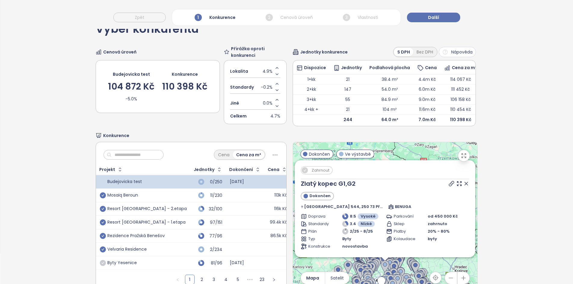
drag, startPoint x: 462, startPoint y: 165, endPoint x: 462, endPoint y: 191, distance: 26.2
click at [462, 162] on button "button" at bounding box center [464, 156] width 12 height 12
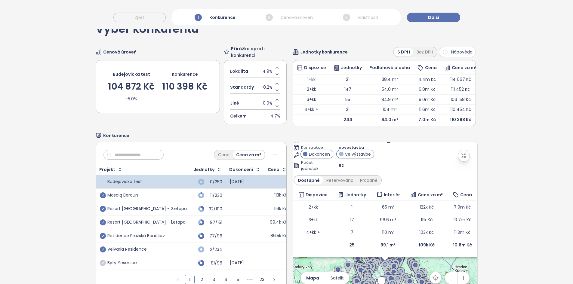
scroll to position [28, 0]
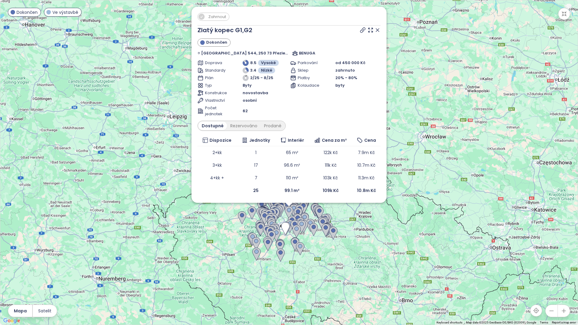
click at [329, 257] on div "Zahrnout Zlatý kopec G1,G2 Dokončen Pod Zahrady 544, 250 73 Přezletice-Jenštejn…" at bounding box center [288, 162] width 577 height 324
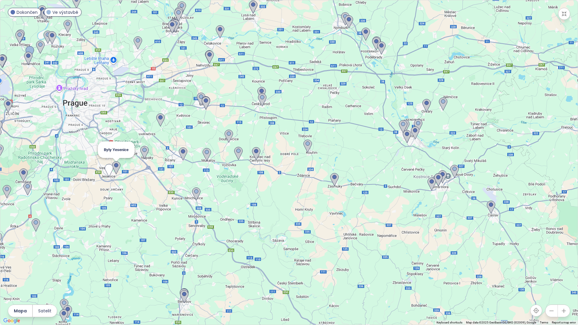
click at [116, 165] on img at bounding box center [116, 167] width 8 height 13
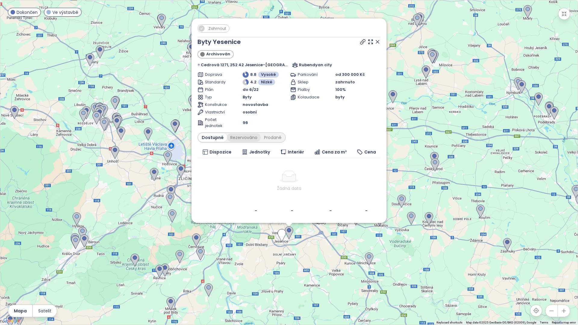
click at [244, 139] on div "Rezervováno" at bounding box center [244, 137] width 34 height 8
click at [275, 139] on div "Prodané" at bounding box center [273, 137] width 24 height 8
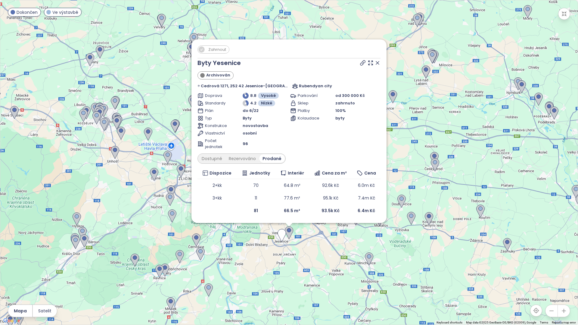
click at [374, 60] on icon at bounding box center [377, 63] width 6 height 6
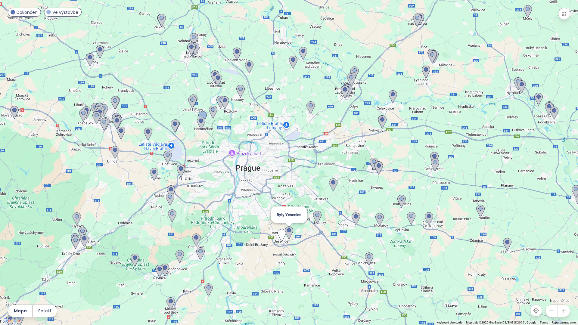
click at [288, 233] on img at bounding box center [289, 232] width 8 height 13
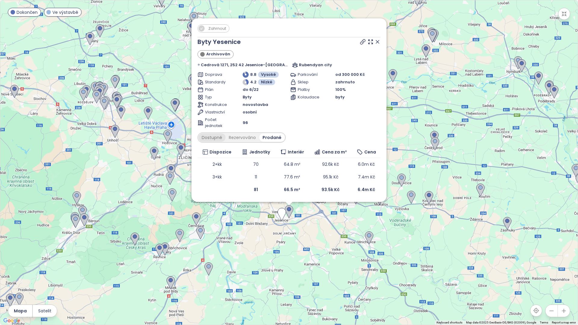
click at [225, 141] on div "Dostupné" at bounding box center [211, 137] width 27 height 8
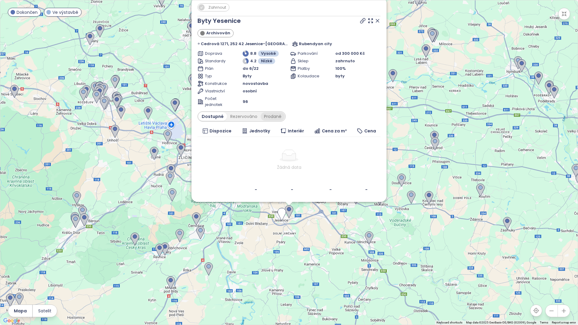
click at [283, 115] on div "Prodané" at bounding box center [273, 116] width 24 height 8
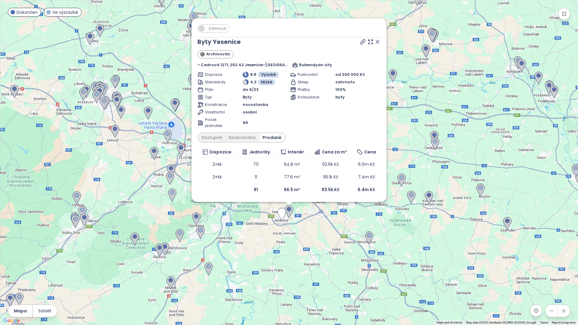
click at [374, 40] on icon at bounding box center [377, 42] width 6 height 6
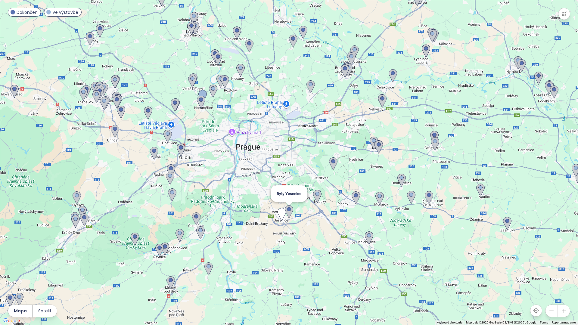
click at [291, 210] on img at bounding box center [289, 211] width 8 height 13
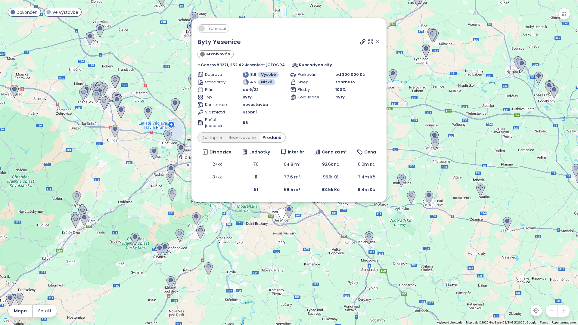
click at [214, 30] on span "Zahrnout" at bounding box center [217, 29] width 24 height 8
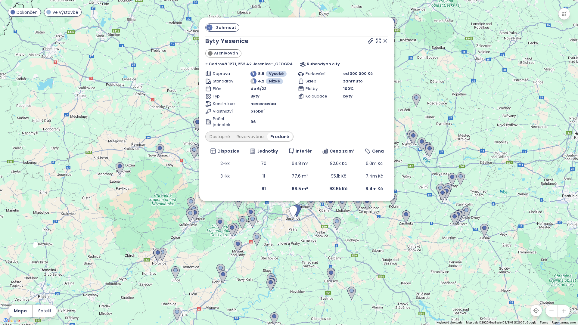
click at [570, 16] on div "Zahrnout Byty Yesenice Archivován Cedrová 1271, 252 42 Jesenice-[GEOGRAPHIC_DAT…" at bounding box center [288, 162] width 577 height 324
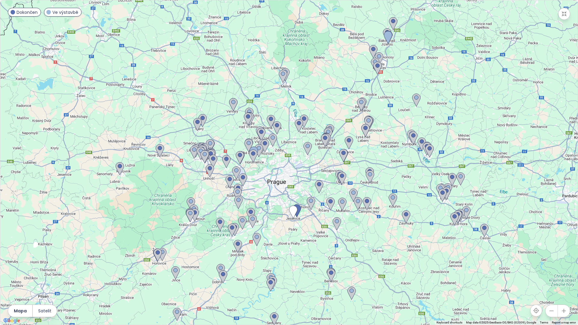
click at [566, 16] on icon "button" at bounding box center [564, 14] width 4 height 4
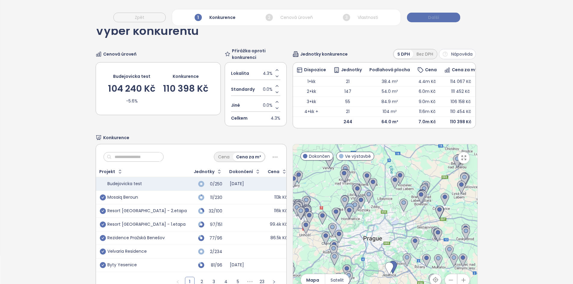
click at [445, 14] on button "Další" at bounding box center [433, 18] width 53 height 10
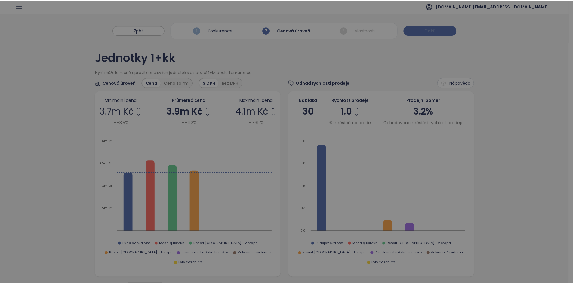
scroll to position [0, 0]
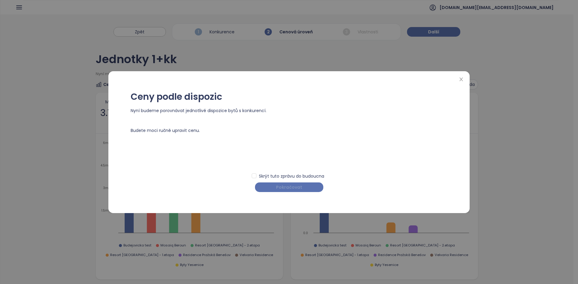
click at [283, 190] on span "Pokračovat" at bounding box center [289, 187] width 26 height 7
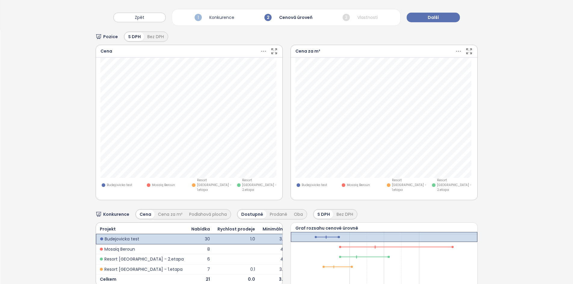
scroll to position [255, 0]
click at [263, 47] on icon at bounding box center [264, 51] width 8 height 8
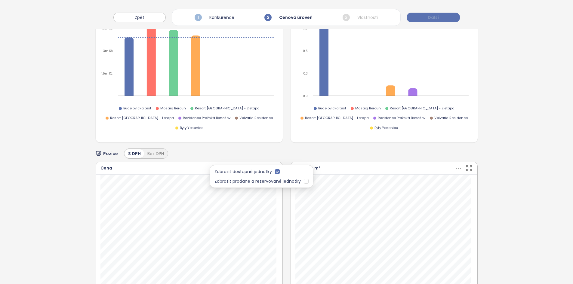
click at [426, 14] on button "Další" at bounding box center [433, 18] width 53 height 10
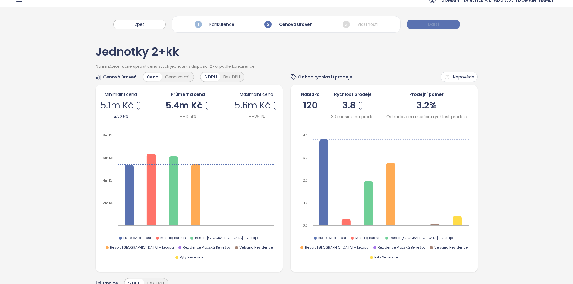
scroll to position [0, 0]
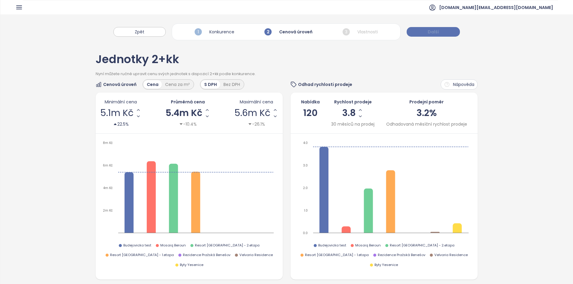
click at [426, 14] on div "Zpět 1 Konkurence 2 Cenová úroveň 3 Vlastnosti Další" at bounding box center [286, 28] width 573 height 29
click at [428, 31] on span "Další" at bounding box center [433, 32] width 11 height 7
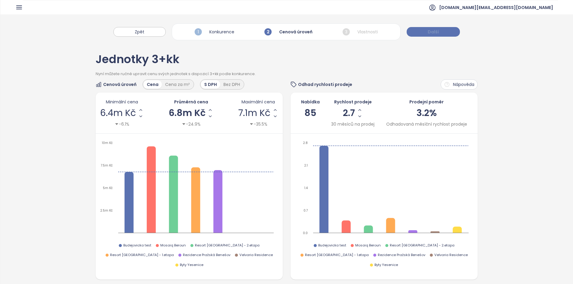
click at [428, 31] on span "Další" at bounding box center [433, 32] width 11 height 7
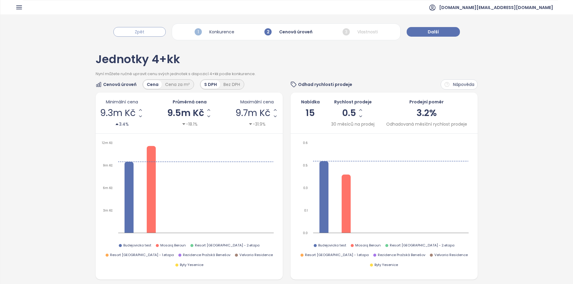
click at [149, 30] on button "Zpět" at bounding box center [139, 32] width 52 height 10
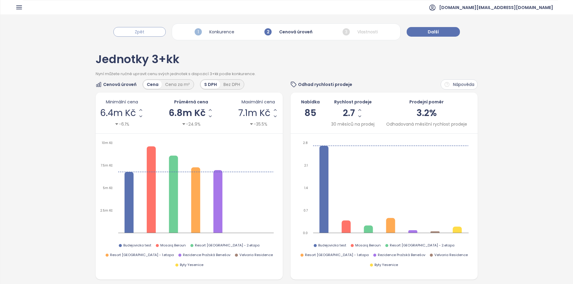
click at [149, 30] on button "Zpět" at bounding box center [139, 32] width 52 height 10
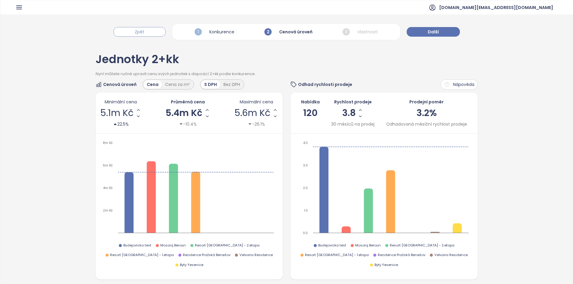
click at [149, 30] on button "Zpět" at bounding box center [139, 32] width 52 height 10
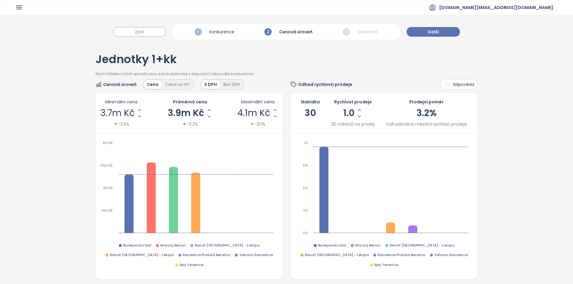
click at [149, 30] on button "Zpět" at bounding box center [139, 32] width 52 height 10
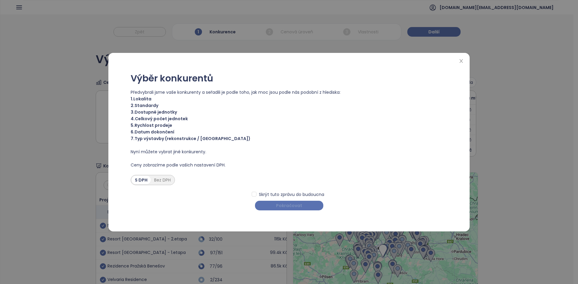
click at [276, 205] on button "Pokračovat" at bounding box center [289, 206] width 68 height 10
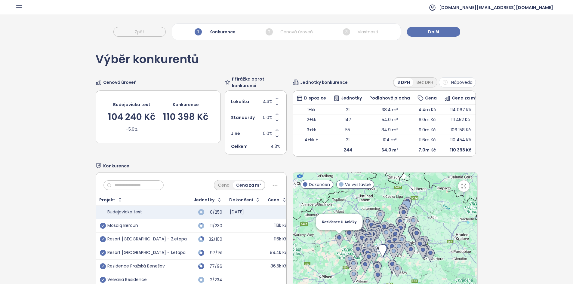
click at [336, 243] on img at bounding box center [339, 240] width 8 height 13
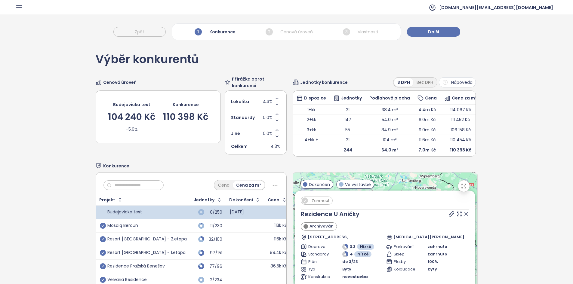
click at [462, 188] on icon "button" at bounding box center [464, 186] width 4 height 4
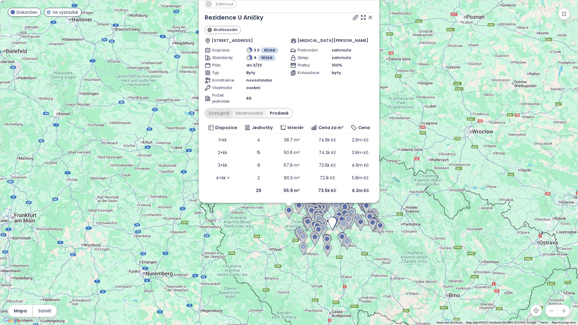
click at [219, 114] on div "Dostupné" at bounding box center [219, 113] width 27 height 8
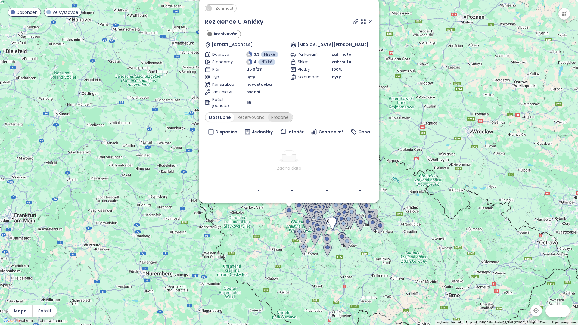
click at [276, 117] on div "Prodané" at bounding box center [280, 117] width 24 height 8
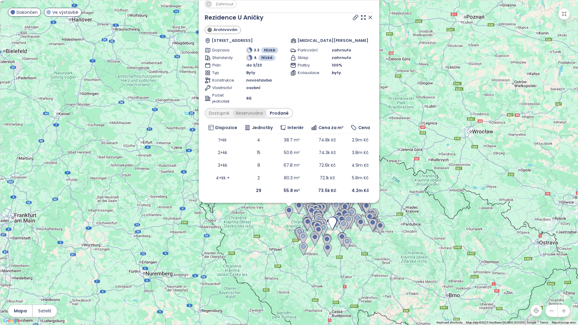
click at [254, 114] on div "Rezervováno" at bounding box center [250, 113] width 34 height 8
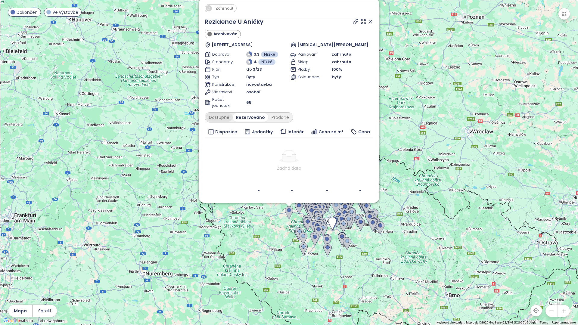
click at [224, 117] on div "Dostupné" at bounding box center [219, 117] width 27 height 8
click at [370, 20] on icon at bounding box center [370, 22] width 6 height 6
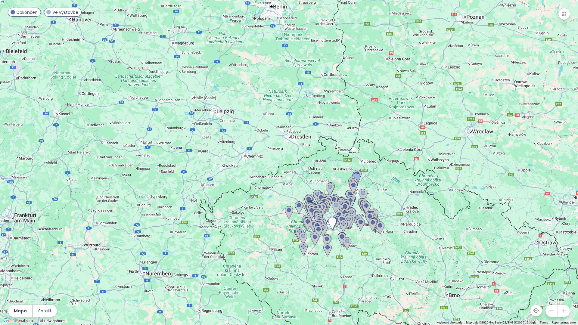
click at [566, 15] on icon "button" at bounding box center [564, 14] width 6 height 6
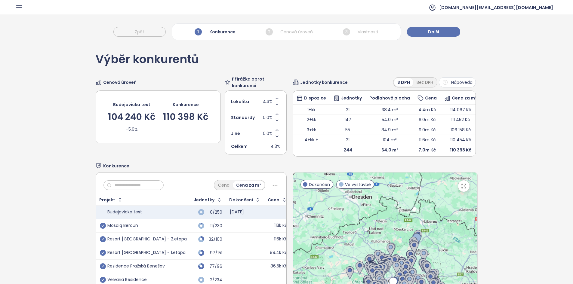
drag, startPoint x: 315, startPoint y: 249, endPoint x: 279, endPoint y: 225, distance: 43.6
click at [279, 225] on div "Cena Cena za m² Projekt Jednotky Dokončení Cena Budejovicka test 0/250 [DATE] M…" at bounding box center [287, 247] width 382 height 150
click at [161, 229] on div "Mosaiq Beroun" at bounding box center [143, 225] width 87 height 7
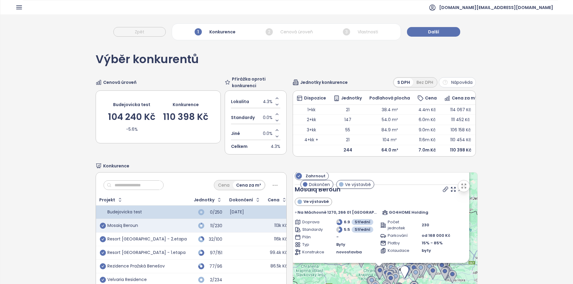
drag, startPoint x: 408, startPoint y: 176, endPoint x: 409, endPoint y: 170, distance: 5.8
click at [405, 164] on div "Výběr konkurentů Cenová úroveň Budejovicka test 104 240 Kč -5.6% Konkurence 110…" at bounding box center [287, 188] width 382 height 290
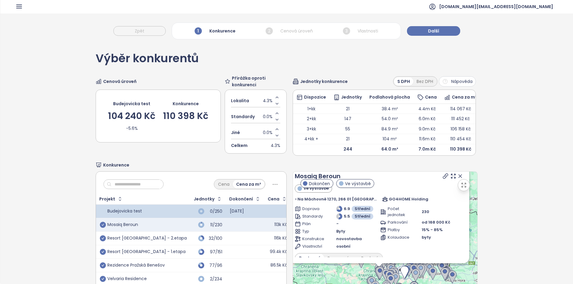
scroll to position [10, 0]
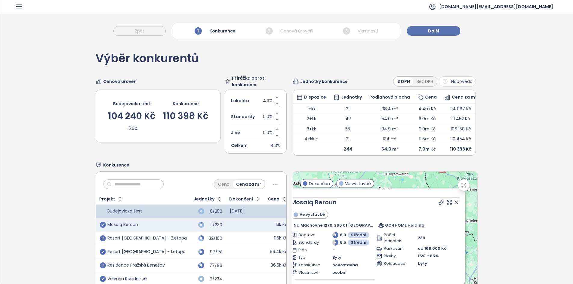
drag, startPoint x: 469, startPoint y: 232, endPoint x: 465, endPoint y: 255, distance: 23.2
click at [465, 255] on div "Zahrnout Mosaiq Beroun Ve výstavbě Na Máchovně 1270, 266 01 [GEOGRAPHIC_DATA]-[…" at bounding box center [385, 247] width 184 height 150
click at [453, 206] on icon at bounding box center [456, 202] width 6 height 6
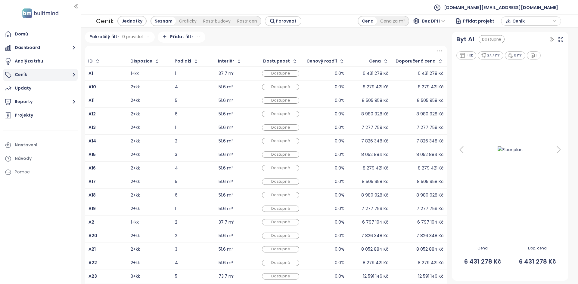
click at [62, 76] on button "Ceník" at bounding box center [40, 75] width 75 height 12
